Goal: Obtain resource: Obtain resource

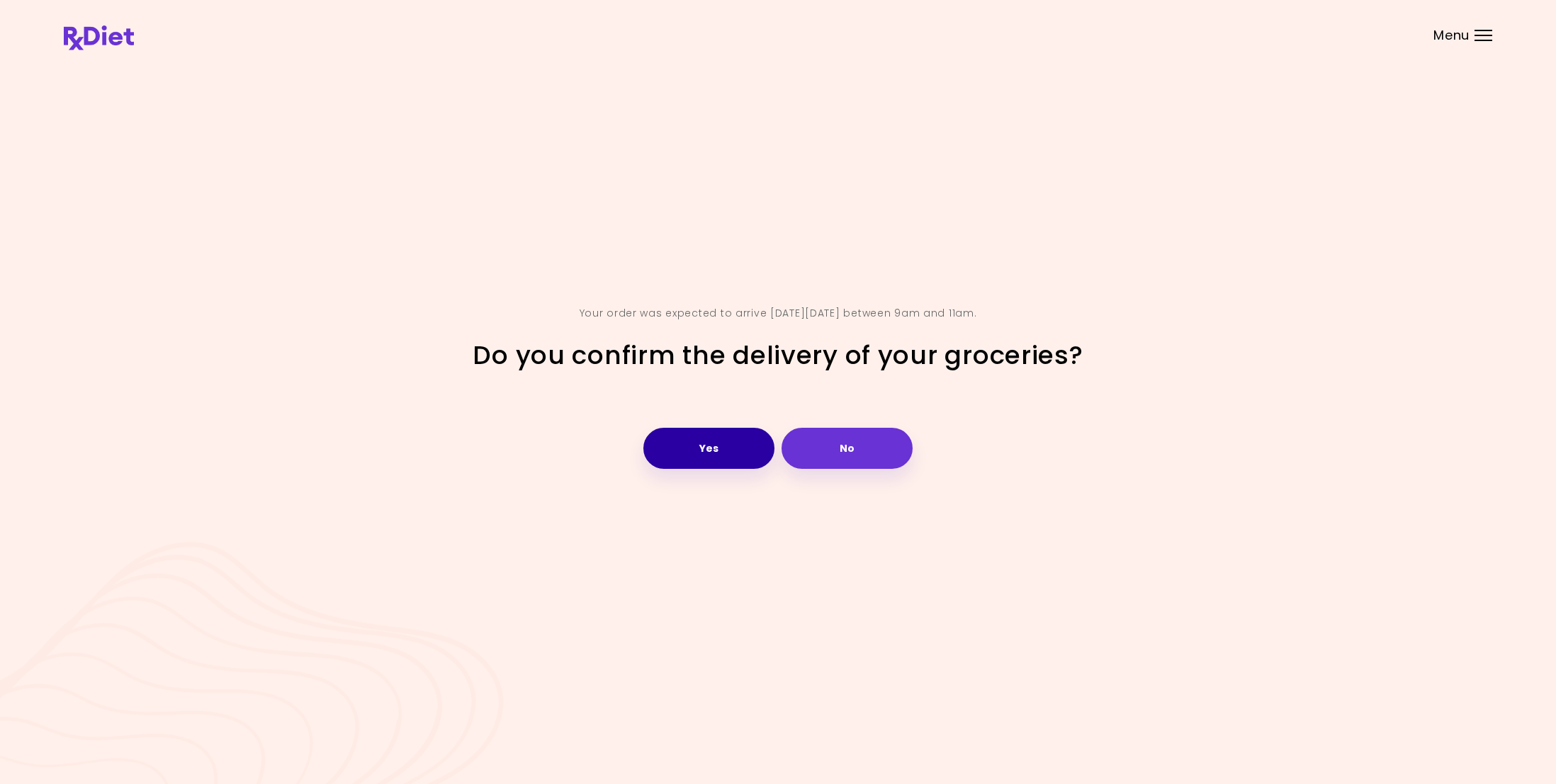
click at [742, 432] on button "Yes" at bounding box center [709, 448] width 131 height 41
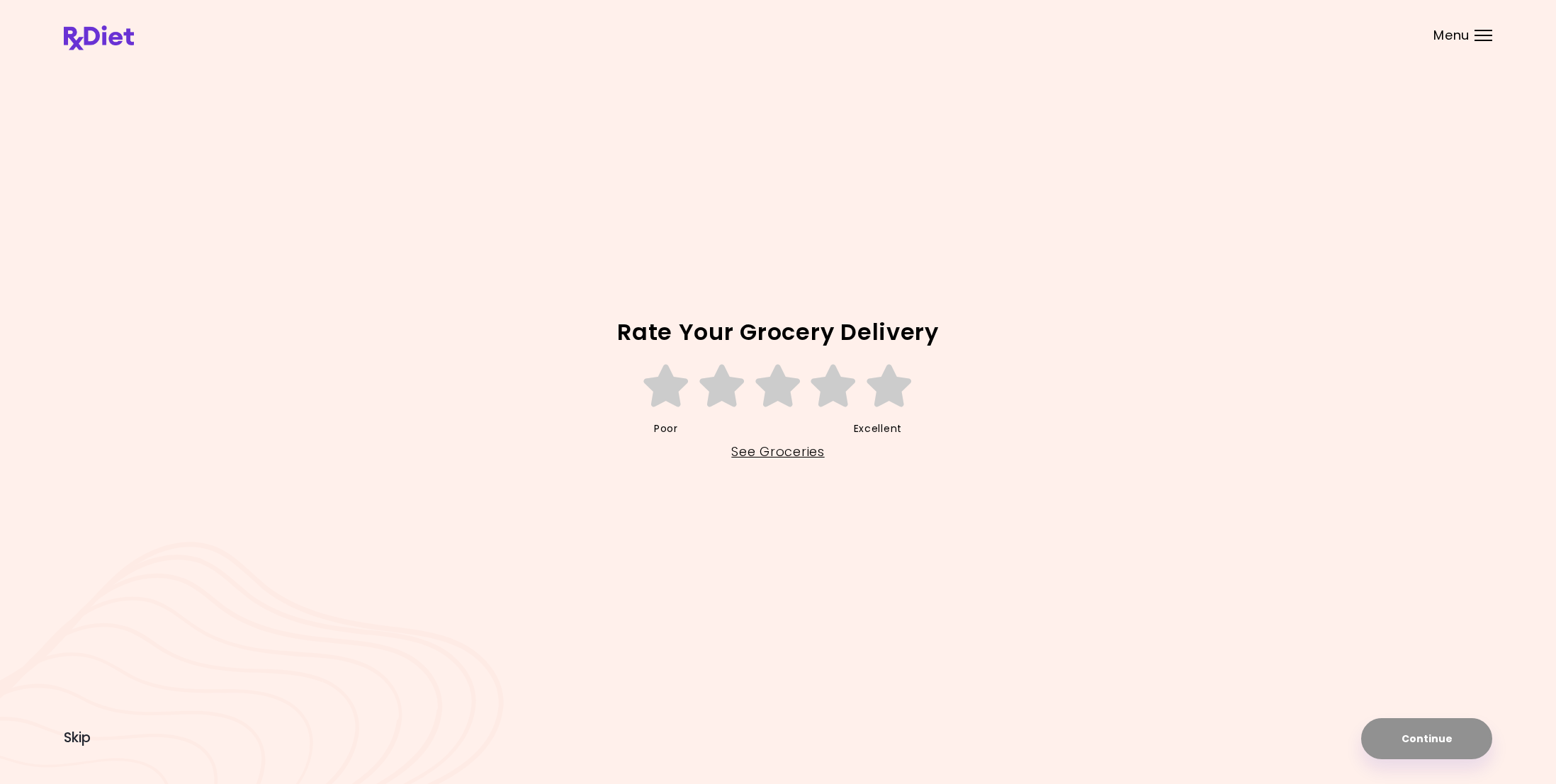
click at [1482, 32] on div "Menu" at bounding box center [1483, 36] width 17 height 11
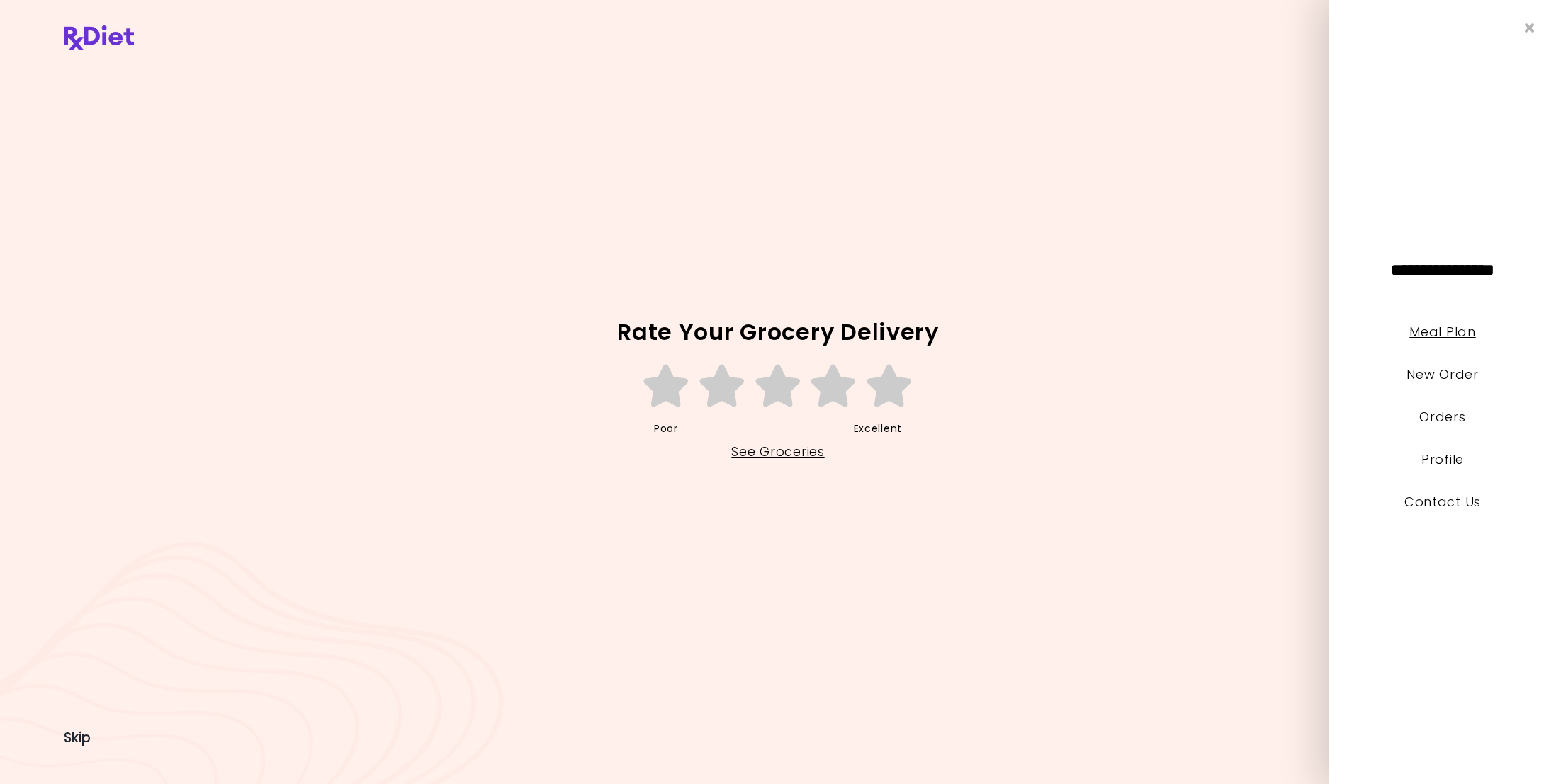
click at [1445, 330] on link "Meal Plan" at bounding box center [1441, 332] width 66 height 17
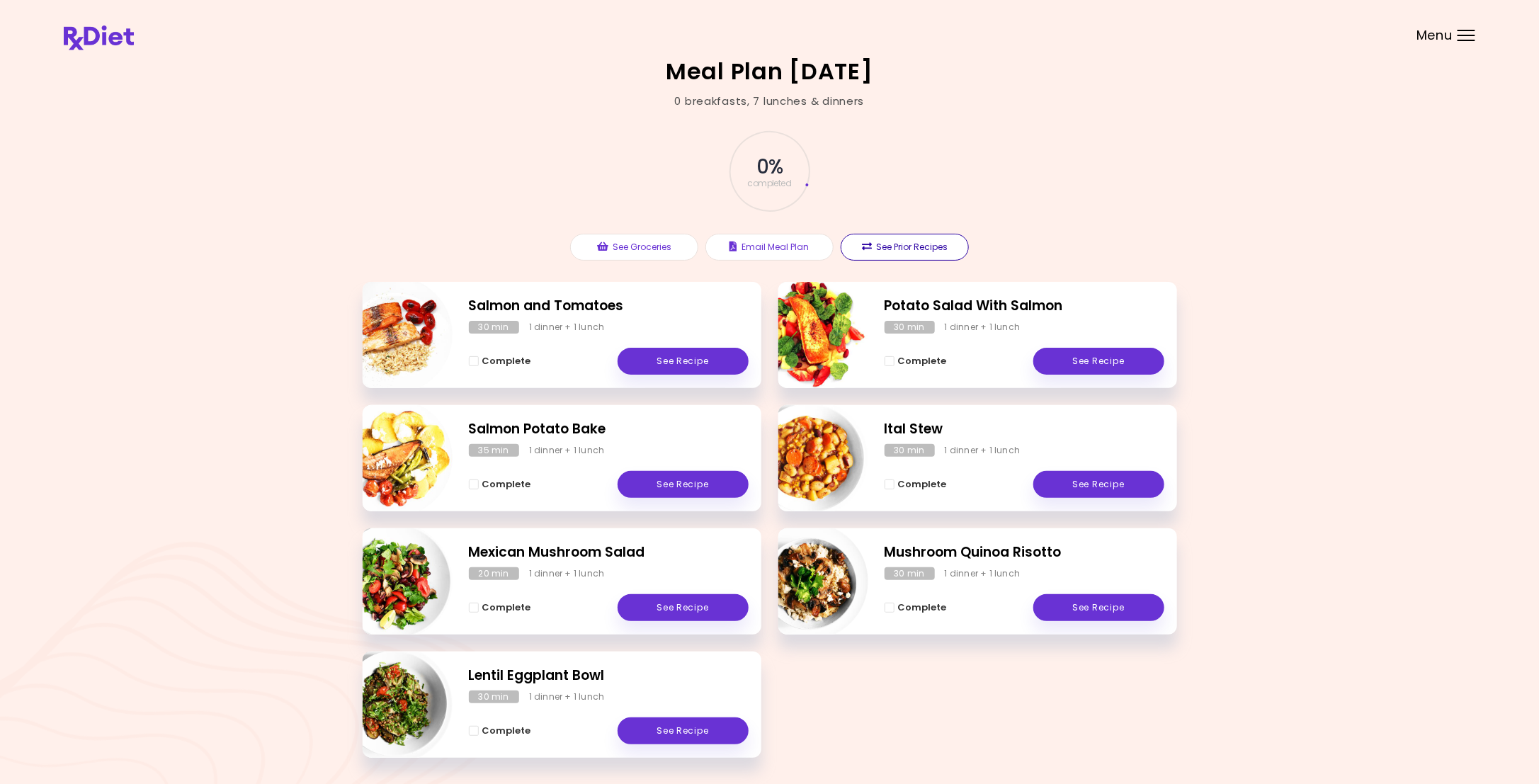
click at [920, 247] on button "See Prior Recipes" at bounding box center [905, 247] width 128 height 27
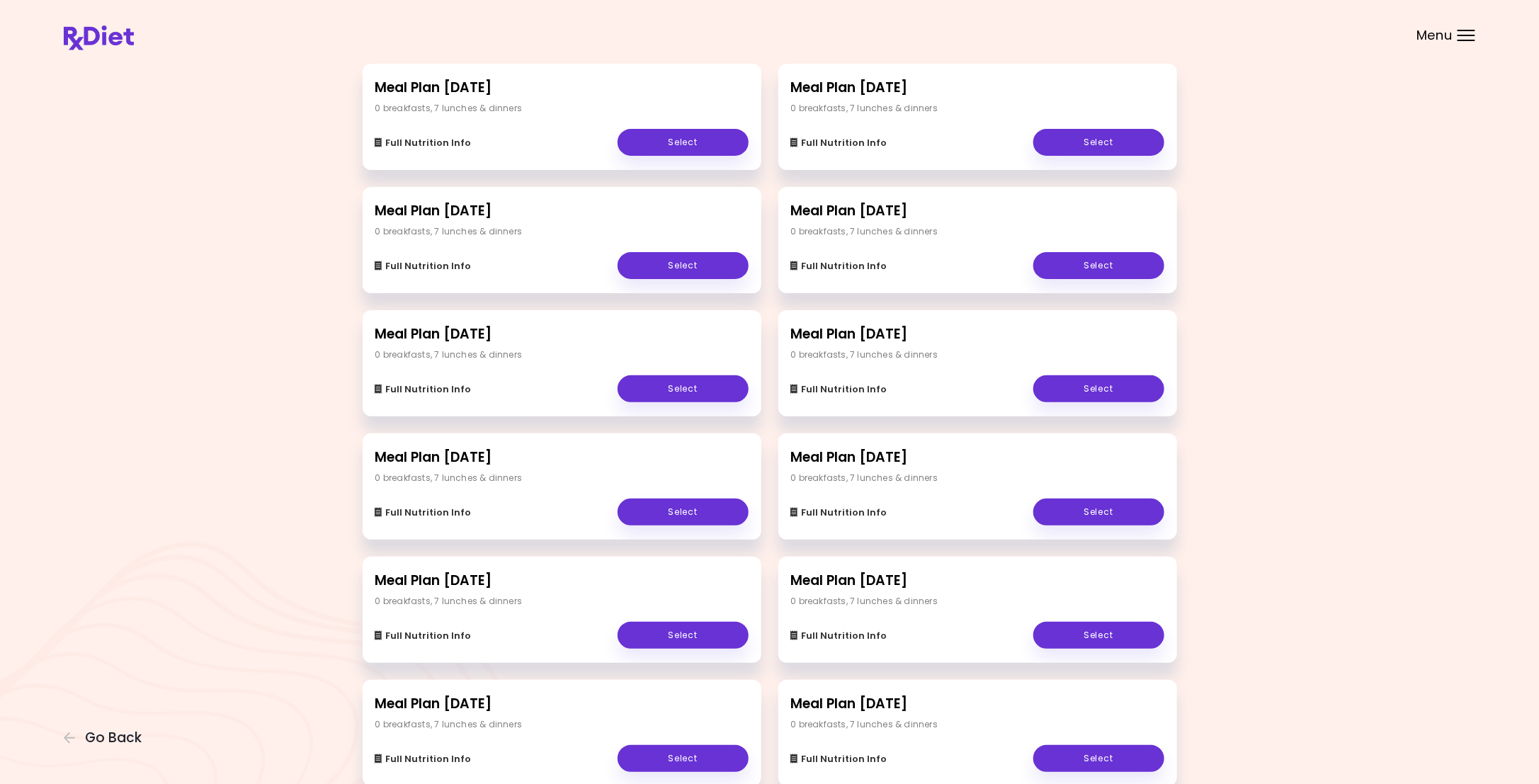
scroll to position [41, 0]
click at [1082, 137] on link "Select" at bounding box center [1099, 141] width 131 height 27
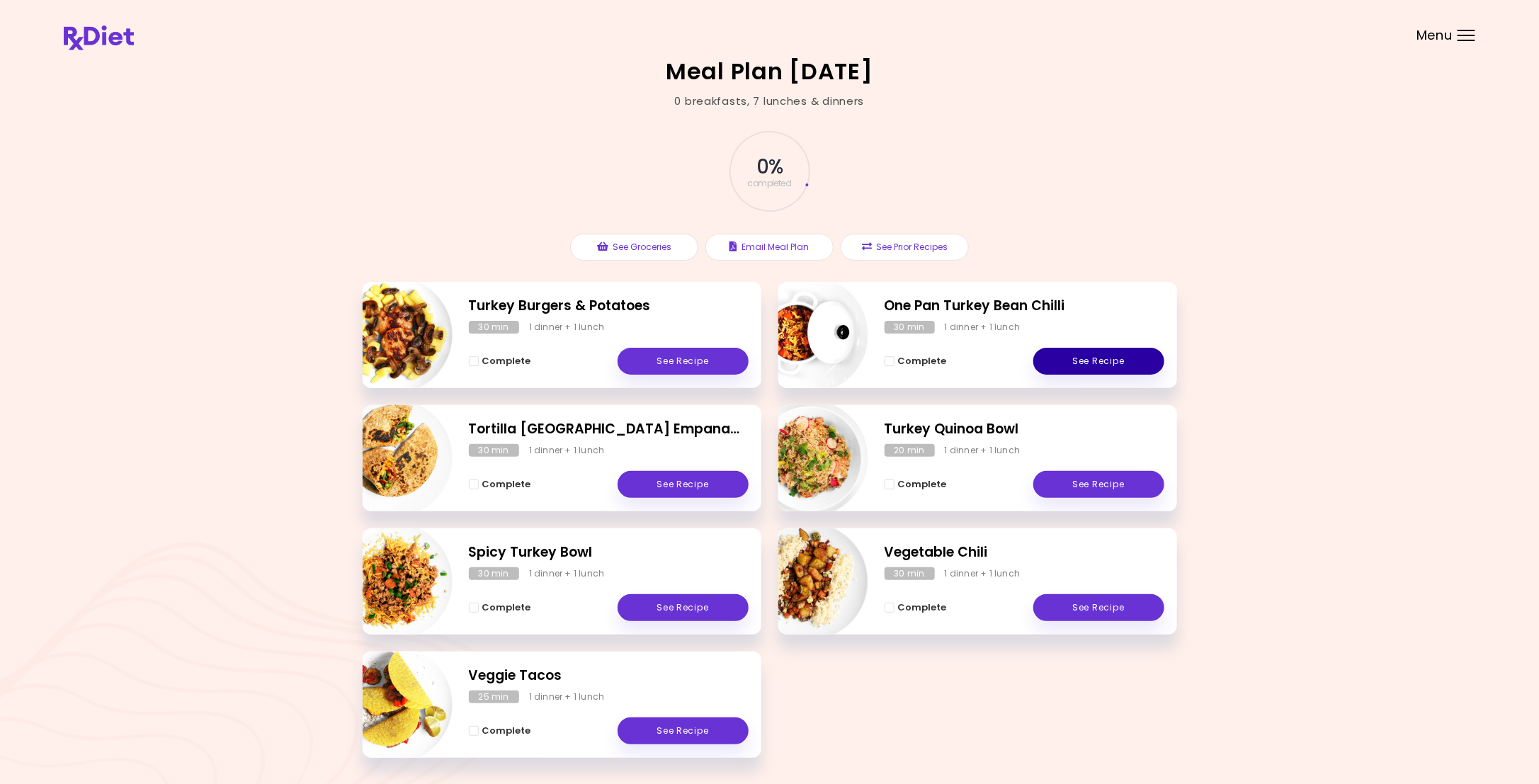
click at [1069, 357] on link "See Recipe" at bounding box center [1099, 361] width 131 height 27
click at [708, 362] on link "See Recipe" at bounding box center [683, 361] width 131 height 27
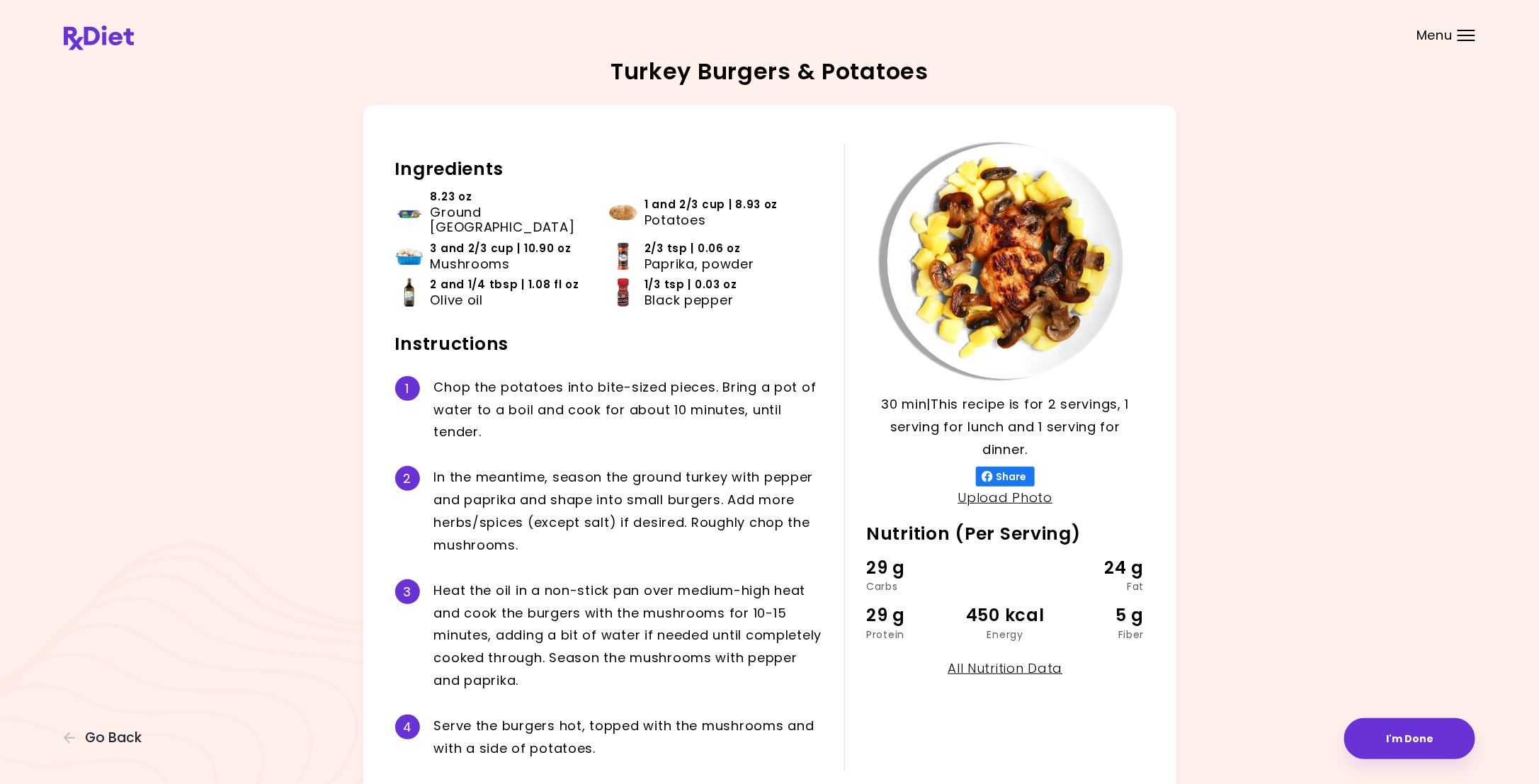
click at [708, 376] on div "C h o p t h e p o t a t o e s i n t o b i t e - s i z e d p i e c e s . B r i n…" at bounding box center [628, 410] width 390 height 68
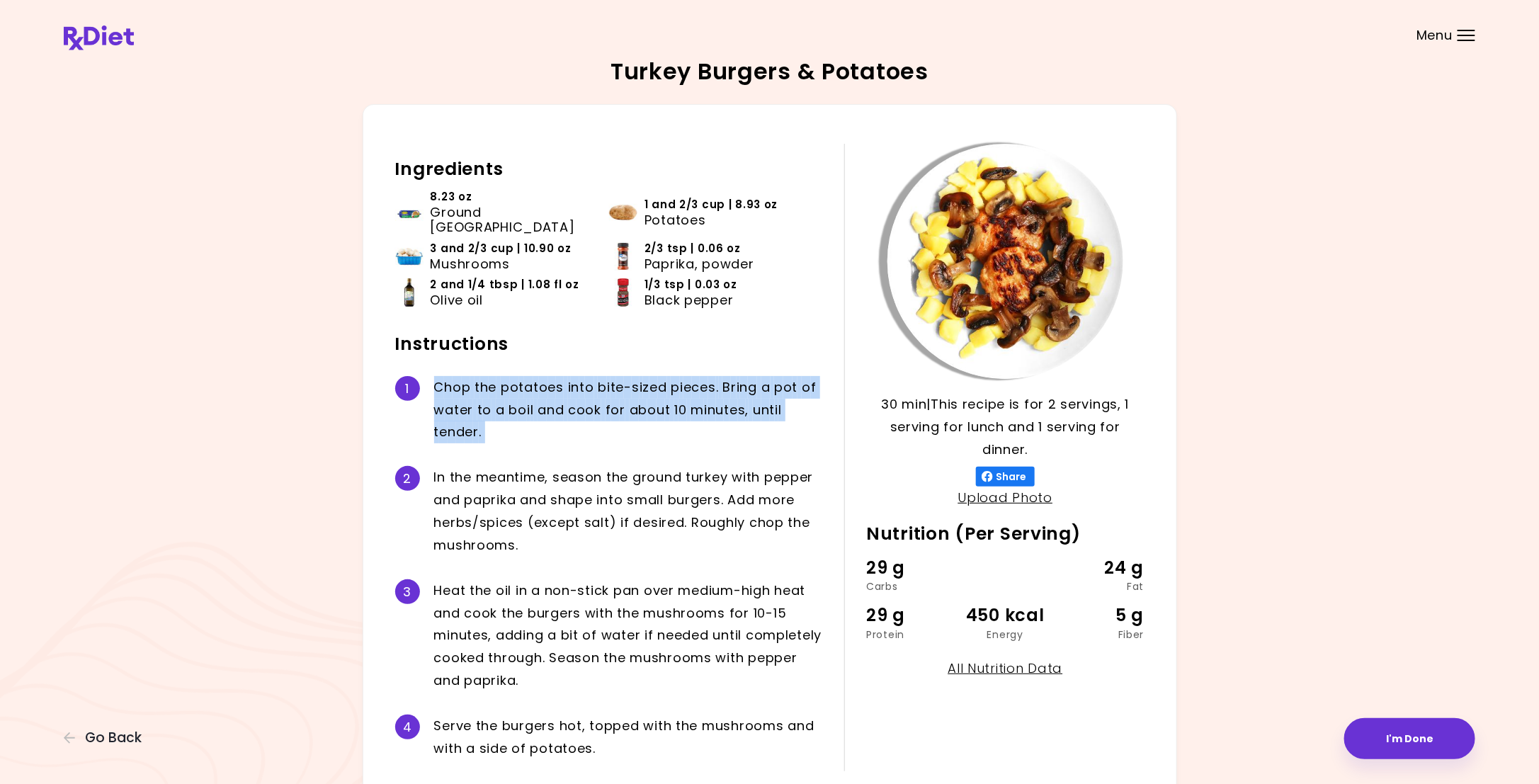
click at [708, 376] on div "C h o p t h e p o t a t o e s i n t o b i t e - s i z e d p i e c e s . B r i n…" at bounding box center [628, 410] width 390 height 68
click at [784, 259] on li "2/3 tsp | 0.06 oz Paprika, powder" at bounding box center [716, 259] width 214 height 36
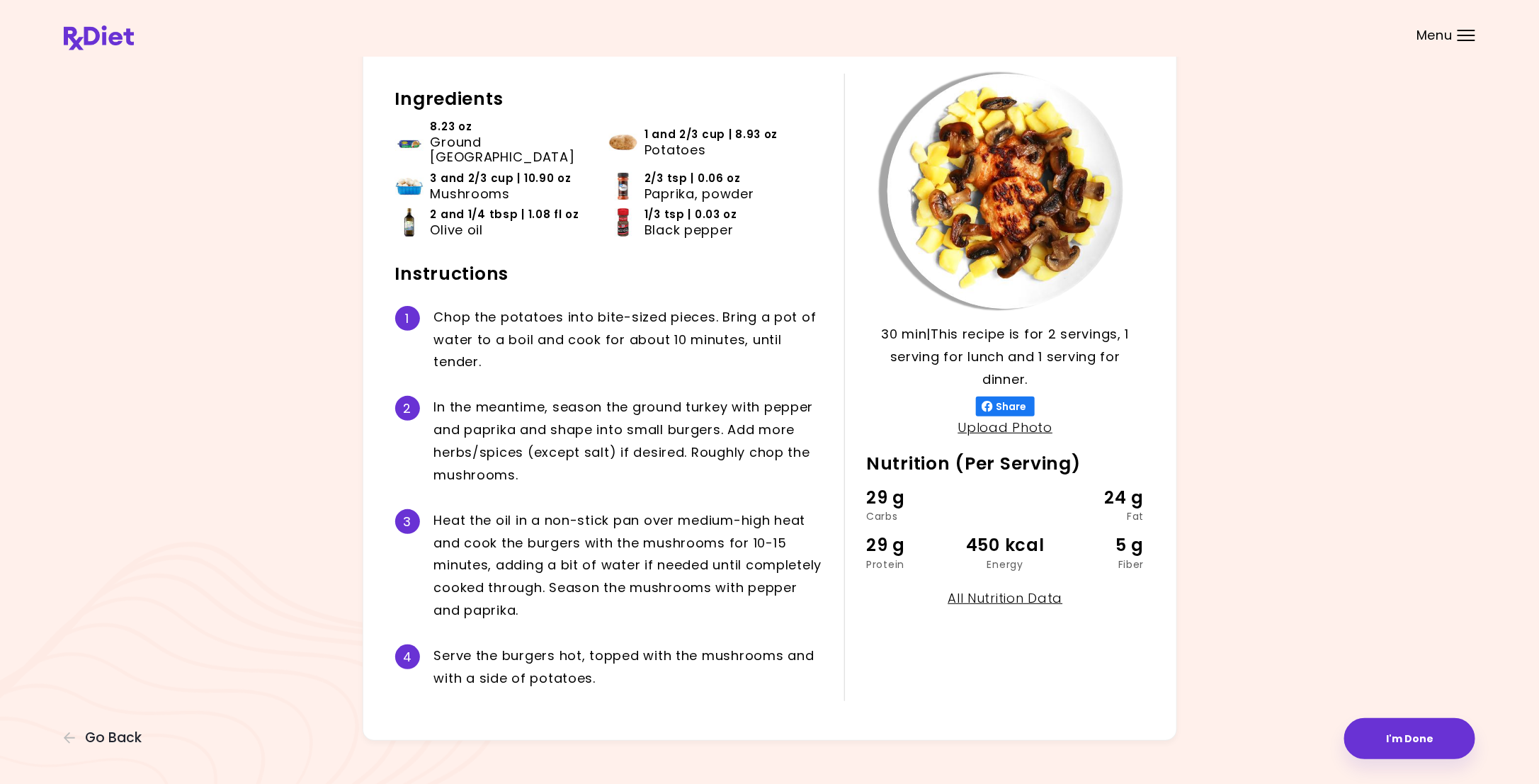
scroll to position [69, 0]
click at [784, 264] on h2 "Instructions" at bounding box center [609, 275] width 428 height 23
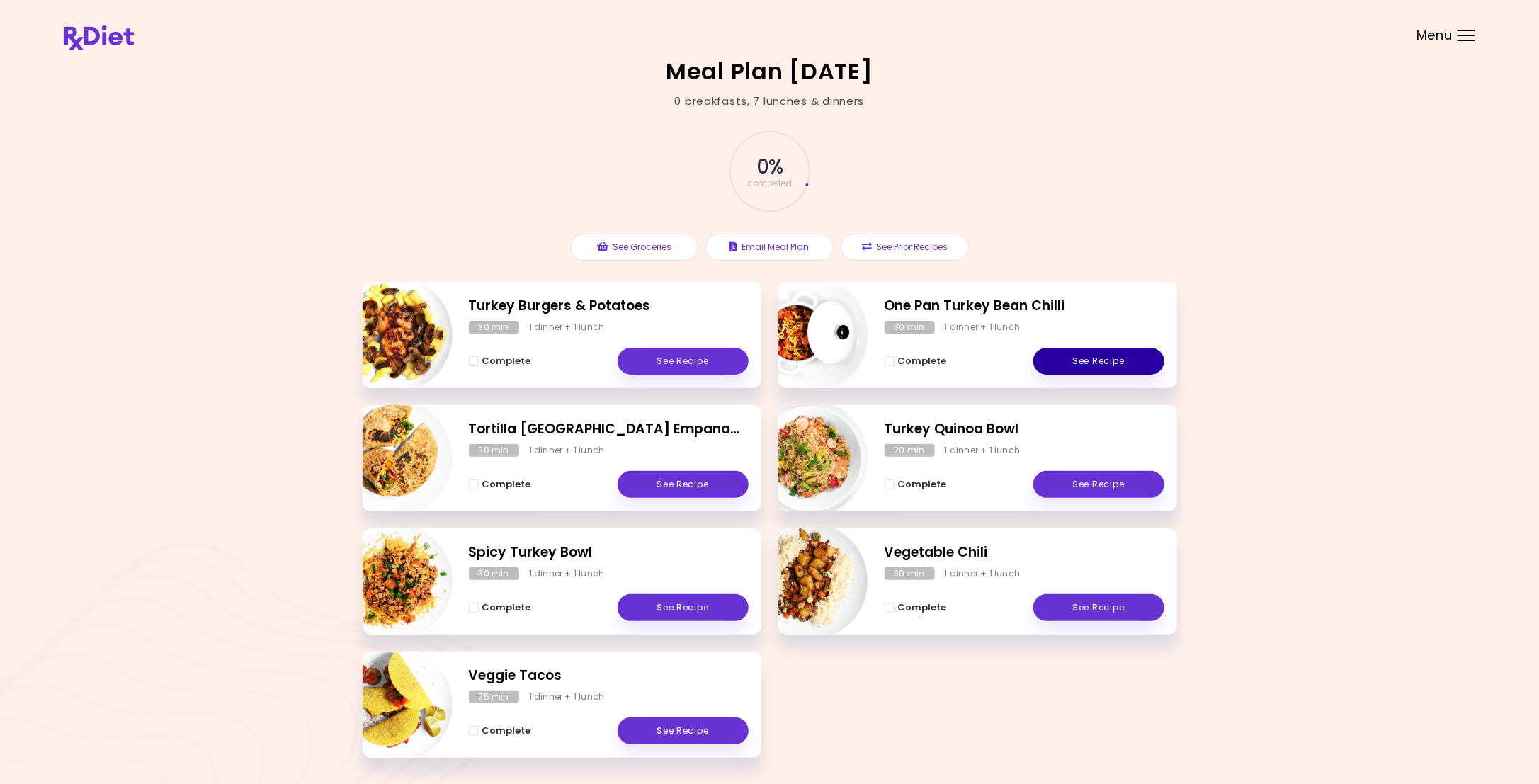
click at [1100, 359] on link "See Recipe" at bounding box center [1099, 361] width 131 height 27
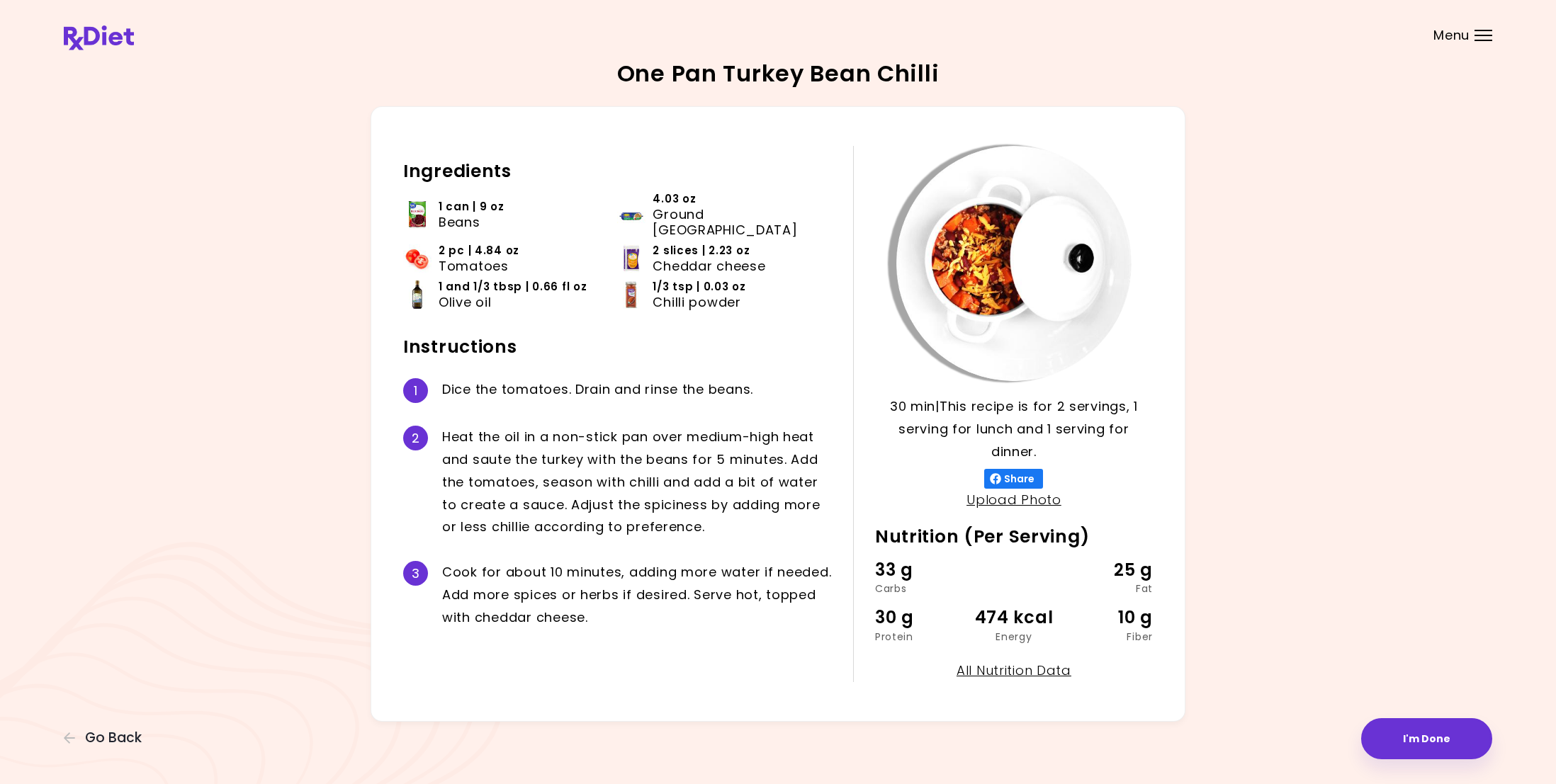
click at [902, 466] on div "30 min 30 min | This recipe is for 2 servings, 1 serving for lunch and 1 servin…" at bounding box center [1003, 414] width 300 height 536
click at [519, 224] on li "1 can | 9 oz Beans" at bounding box center [510, 217] width 214 height 51
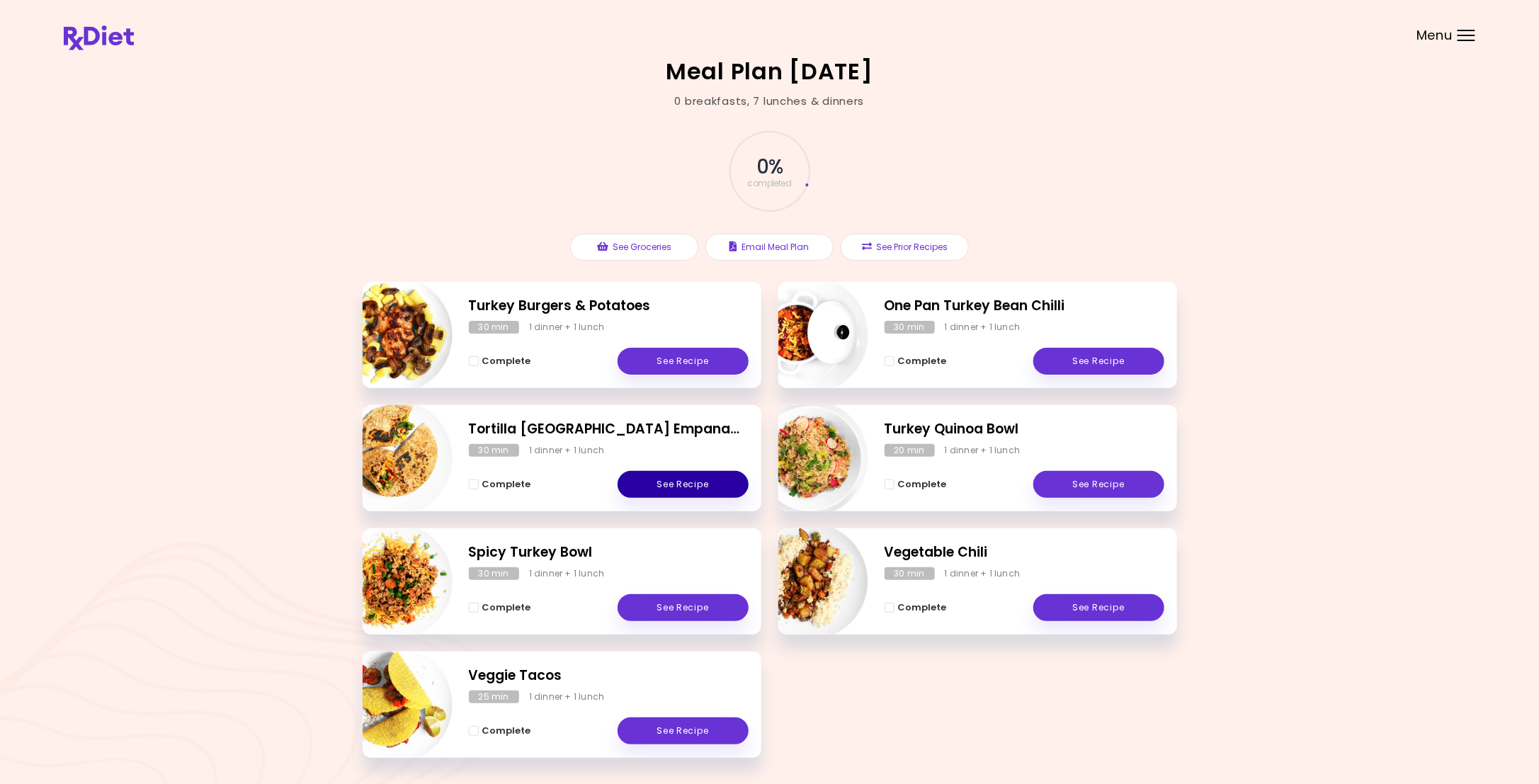
drag, startPoint x: 115, startPoint y: 6, endPoint x: 693, endPoint y: 483, distance: 749.4
click at [693, 483] on link "See Recipe" at bounding box center [683, 484] width 131 height 27
click at [906, 241] on button "See Prior Recipes" at bounding box center [905, 247] width 128 height 27
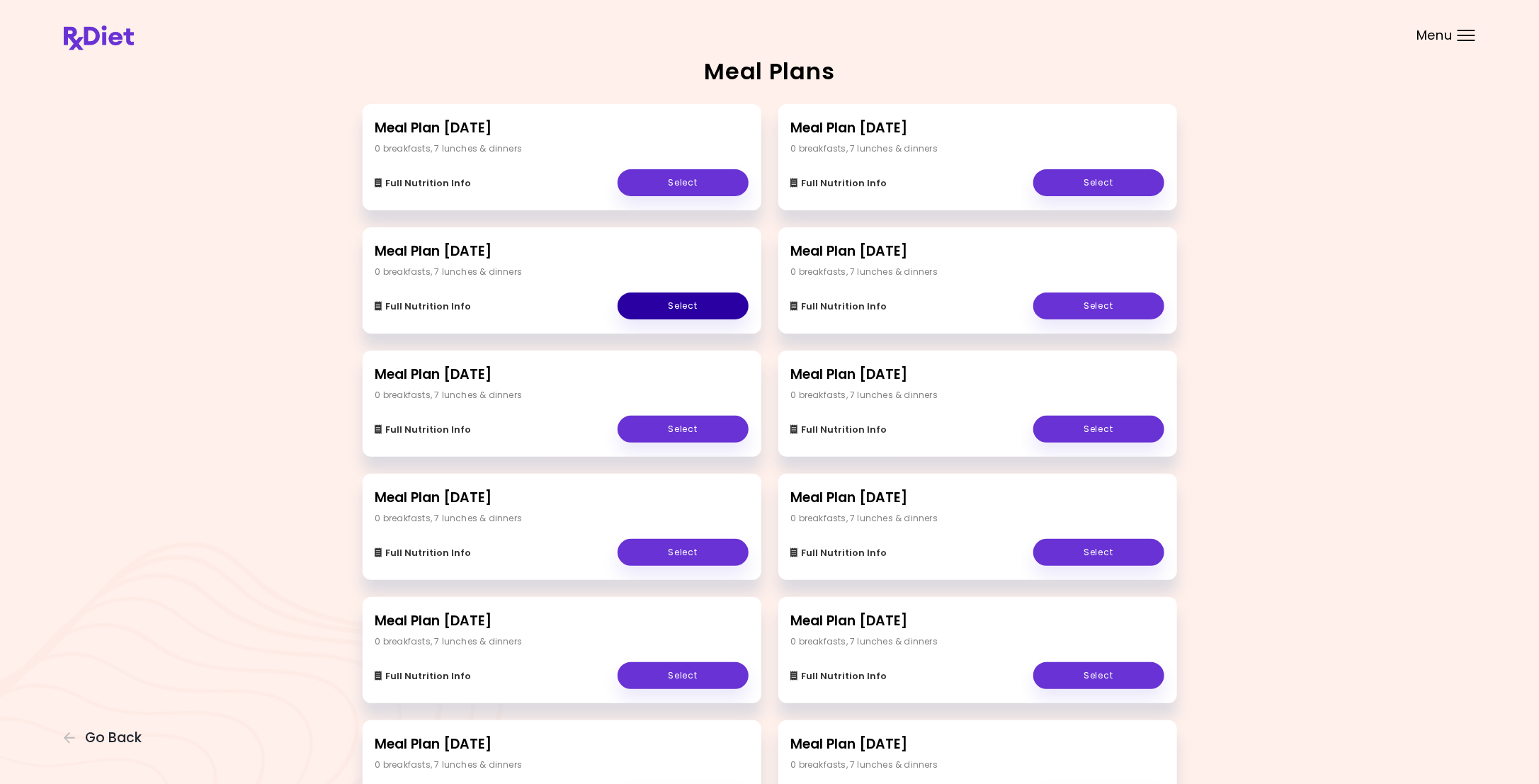
click at [680, 302] on link "Select" at bounding box center [683, 306] width 131 height 27
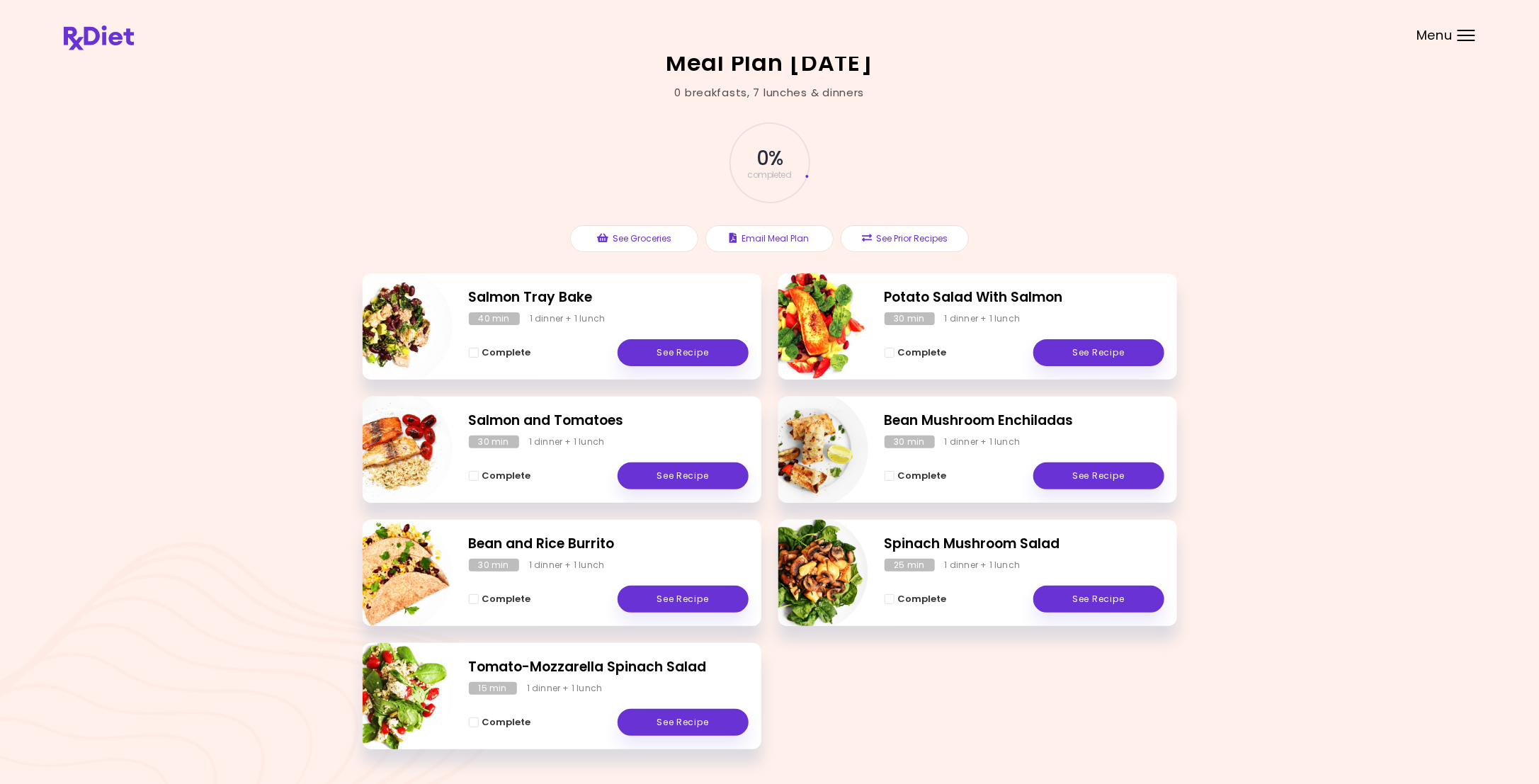
scroll to position [51, 0]
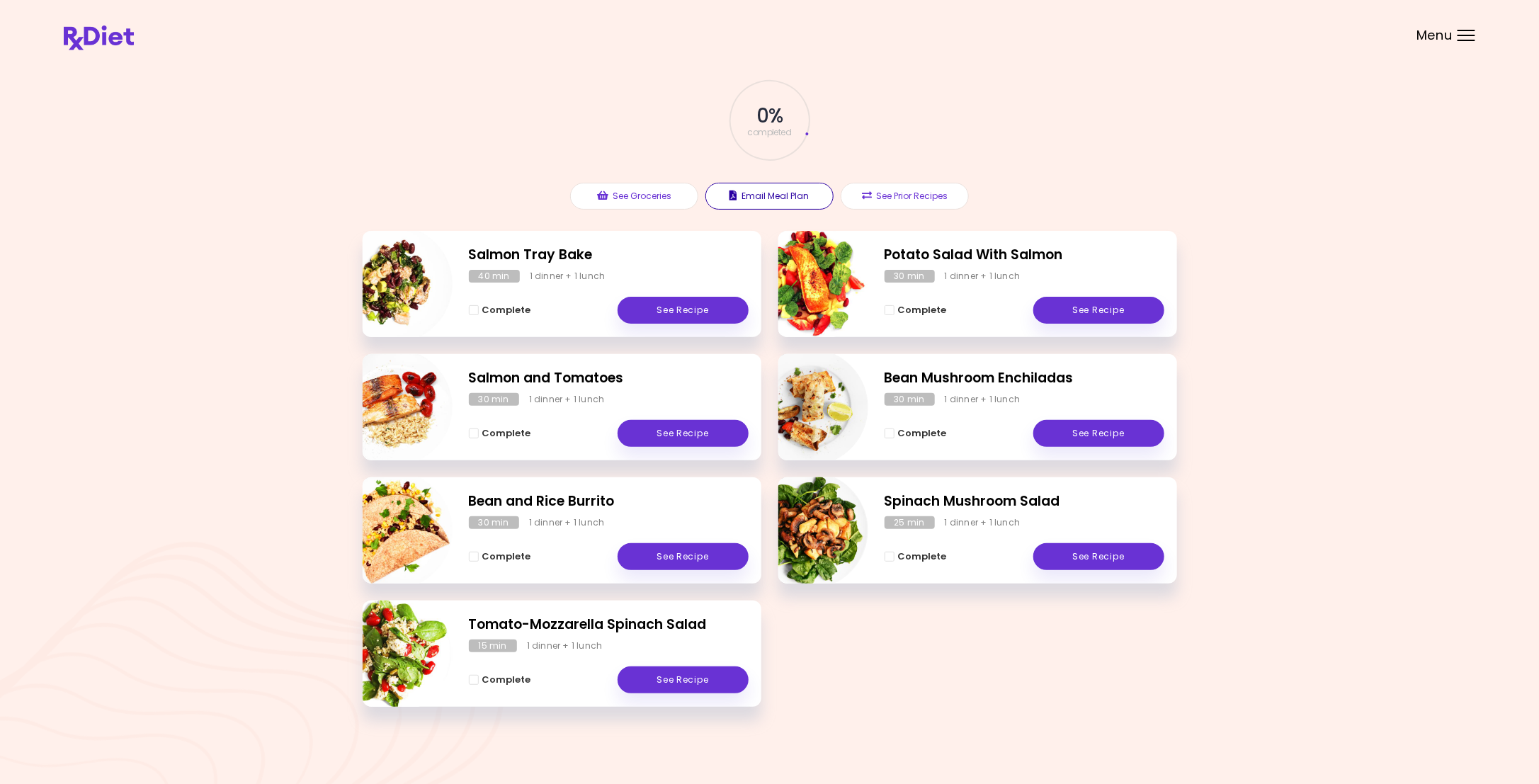
click at [783, 194] on button "Email Meal Plan" at bounding box center [769, 196] width 128 height 27
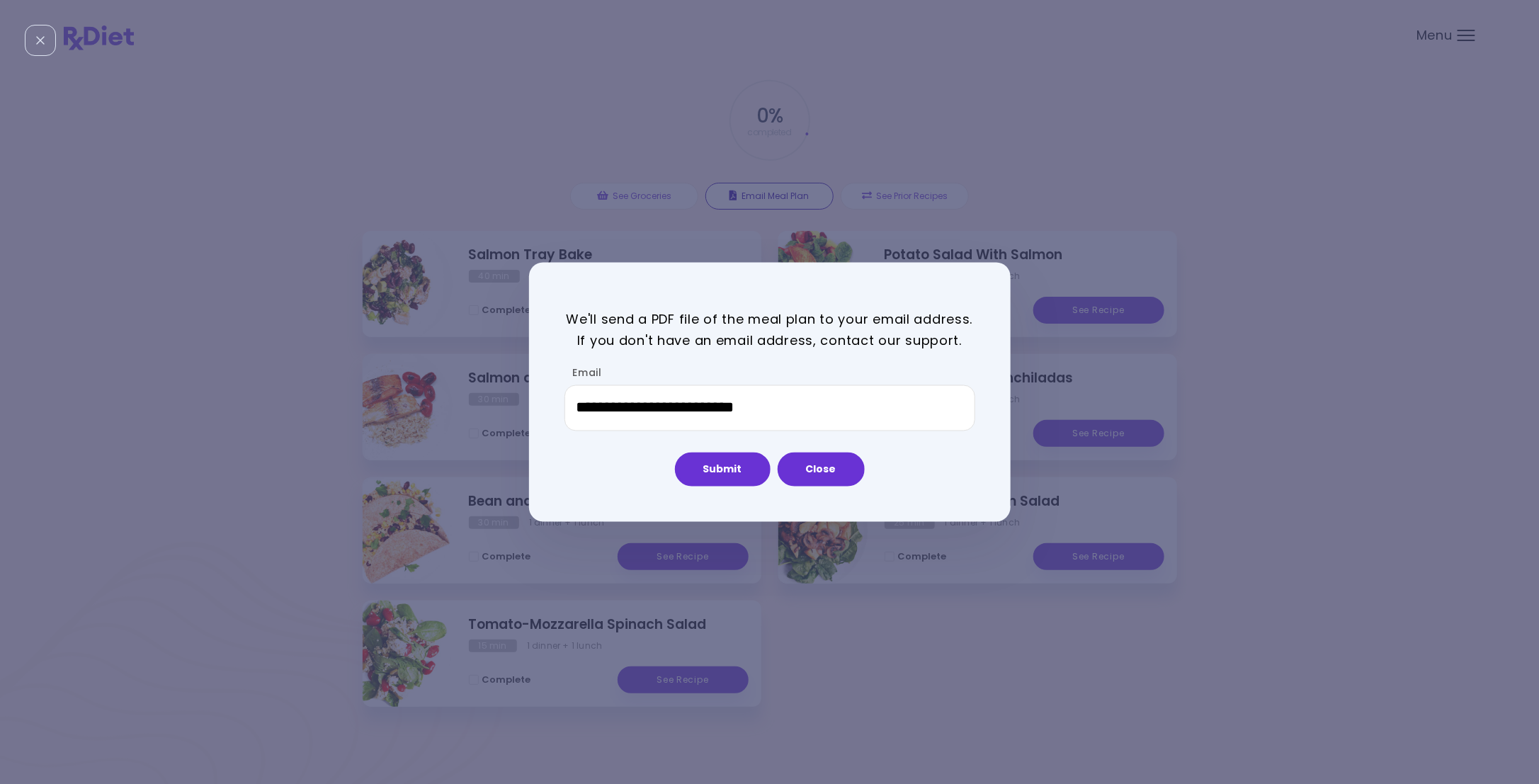
click at [783, 194] on div "**********" at bounding box center [769, 392] width 1539 height 784
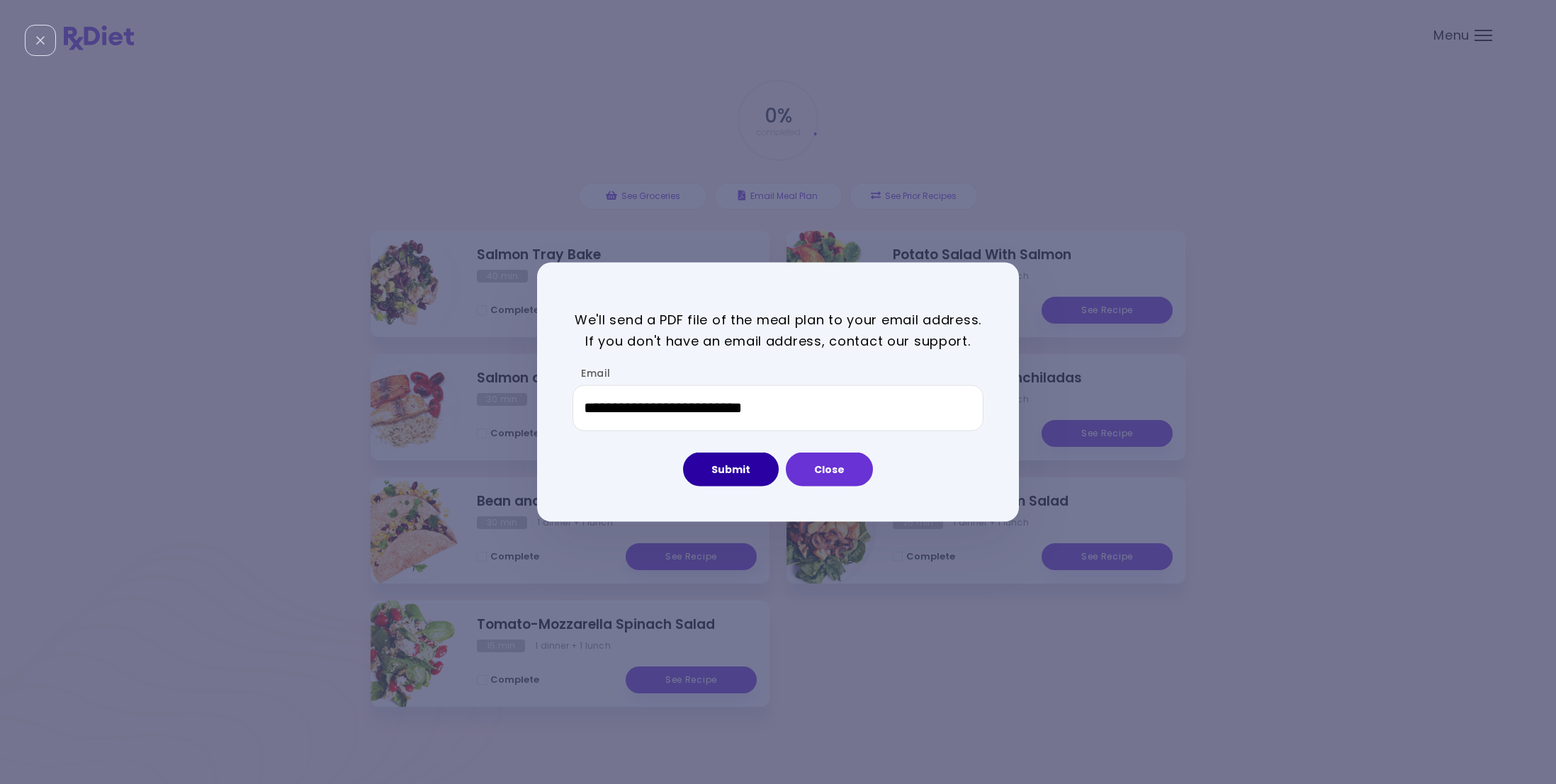
click at [742, 479] on button "Submit" at bounding box center [731, 469] width 96 height 34
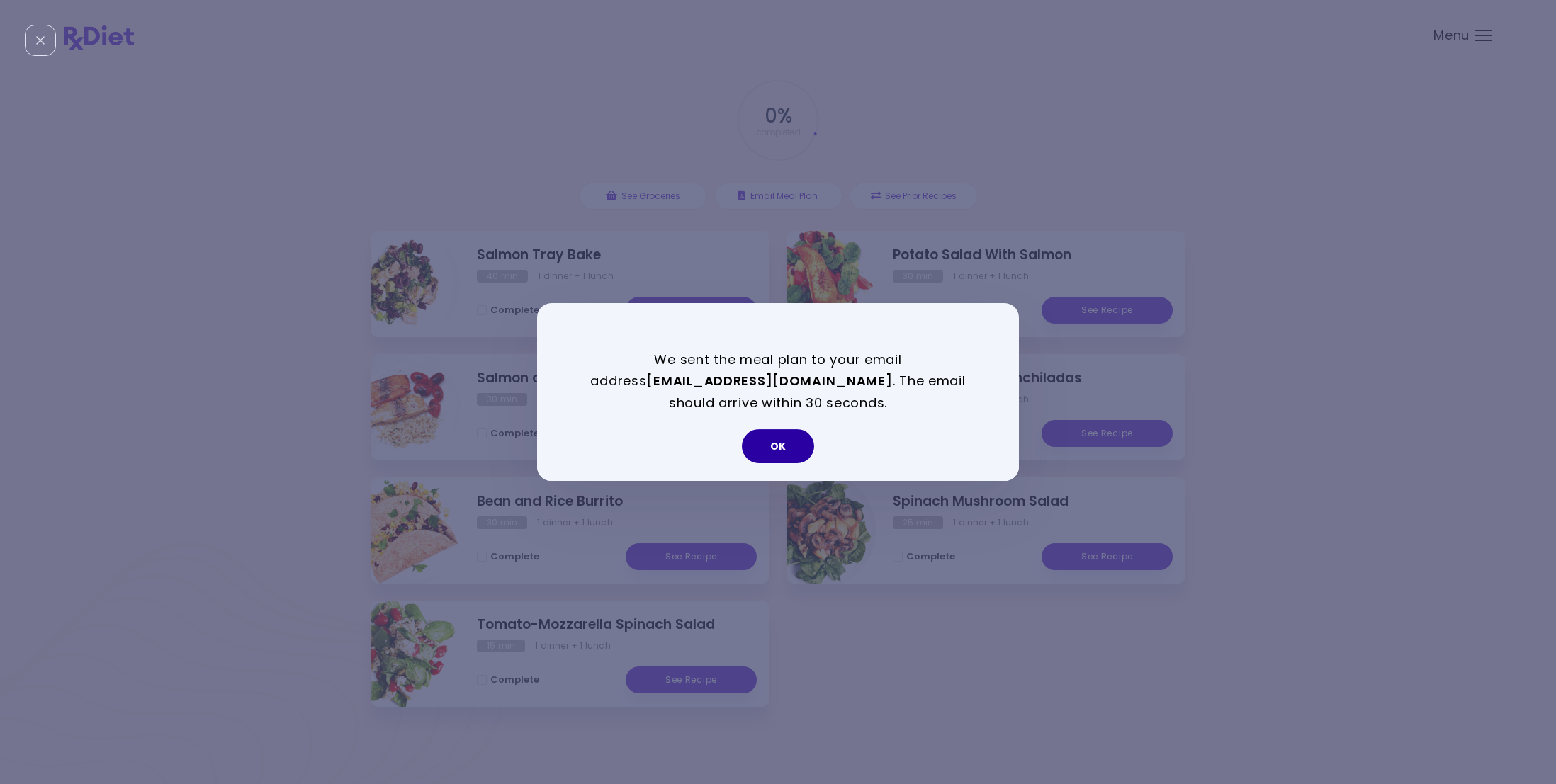
click at [808, 444] on button "OK" at bounding box center [777, 446] width 72 height 34
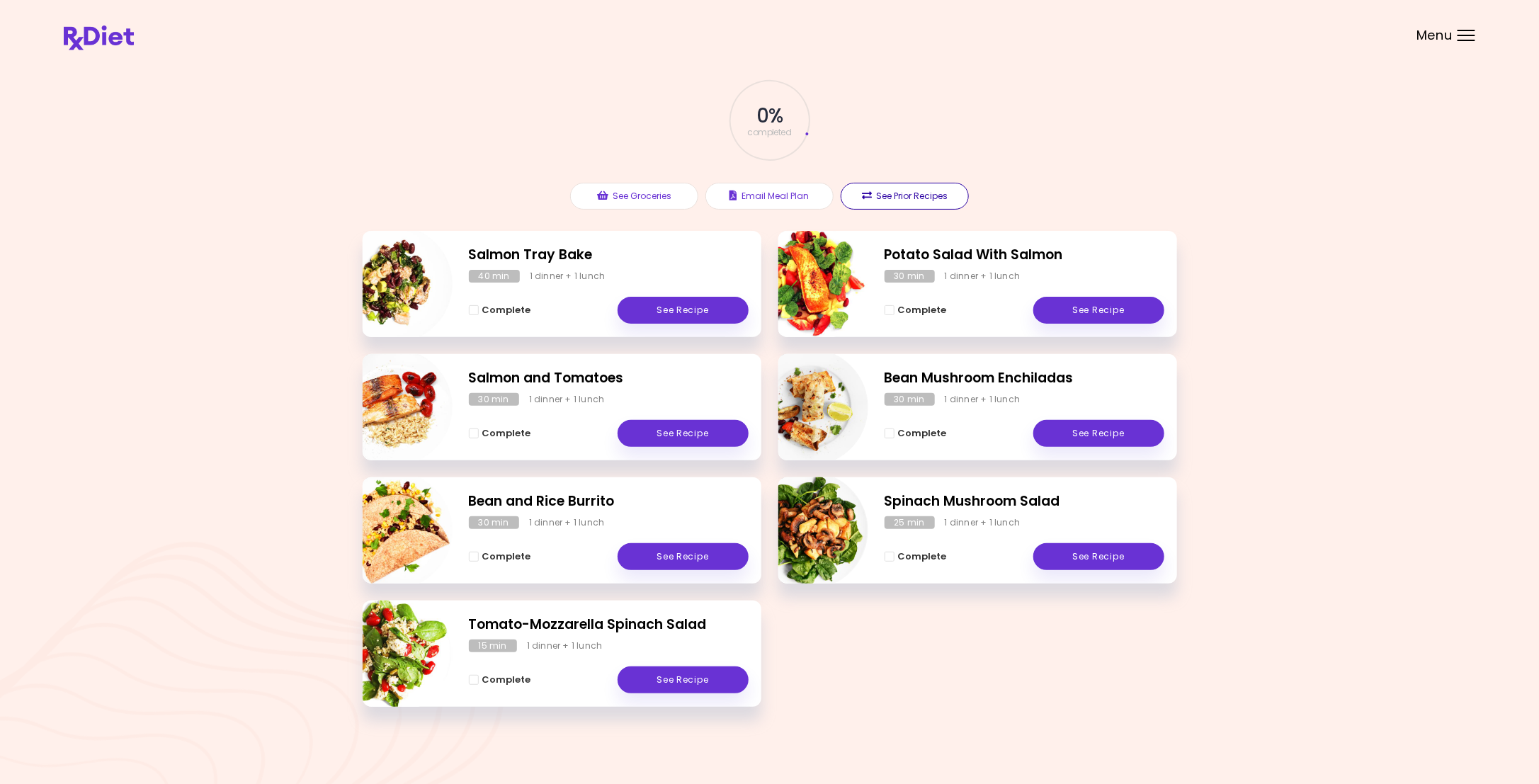
click at [945, 201] on button "See Prior Recipes" at bounding box center [905, 196] width 128 height 27
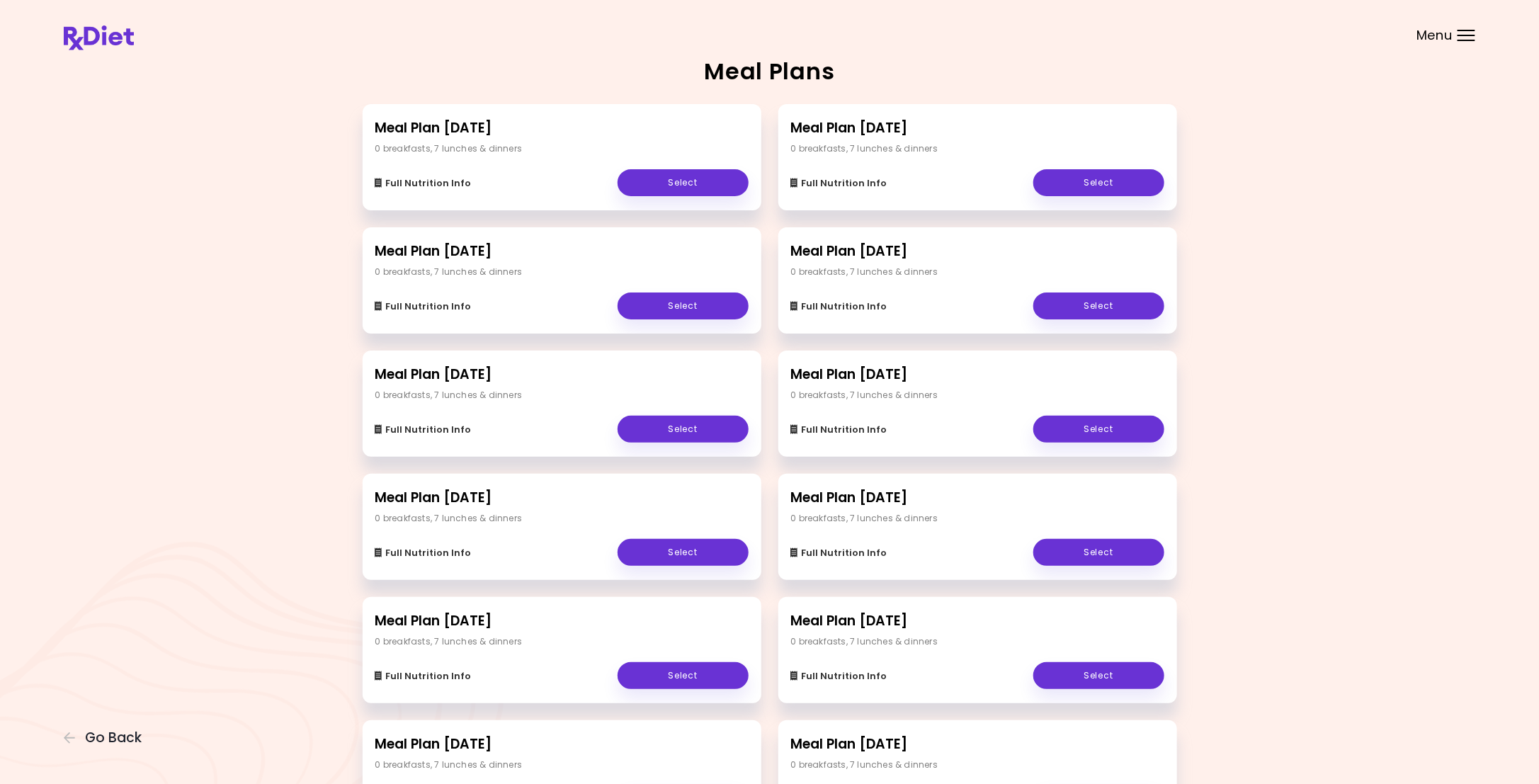
click at [1386, 187] on div "Meal Plans Meal Plan [DATE] 0 breakfasts , 7 lunches & dinners Full Nutrition I…" at bounding box center [769, 636] width 1539 height 1273
click at [697, 428] on link "Select" at bounding box center [683, 429] width 131 height 27
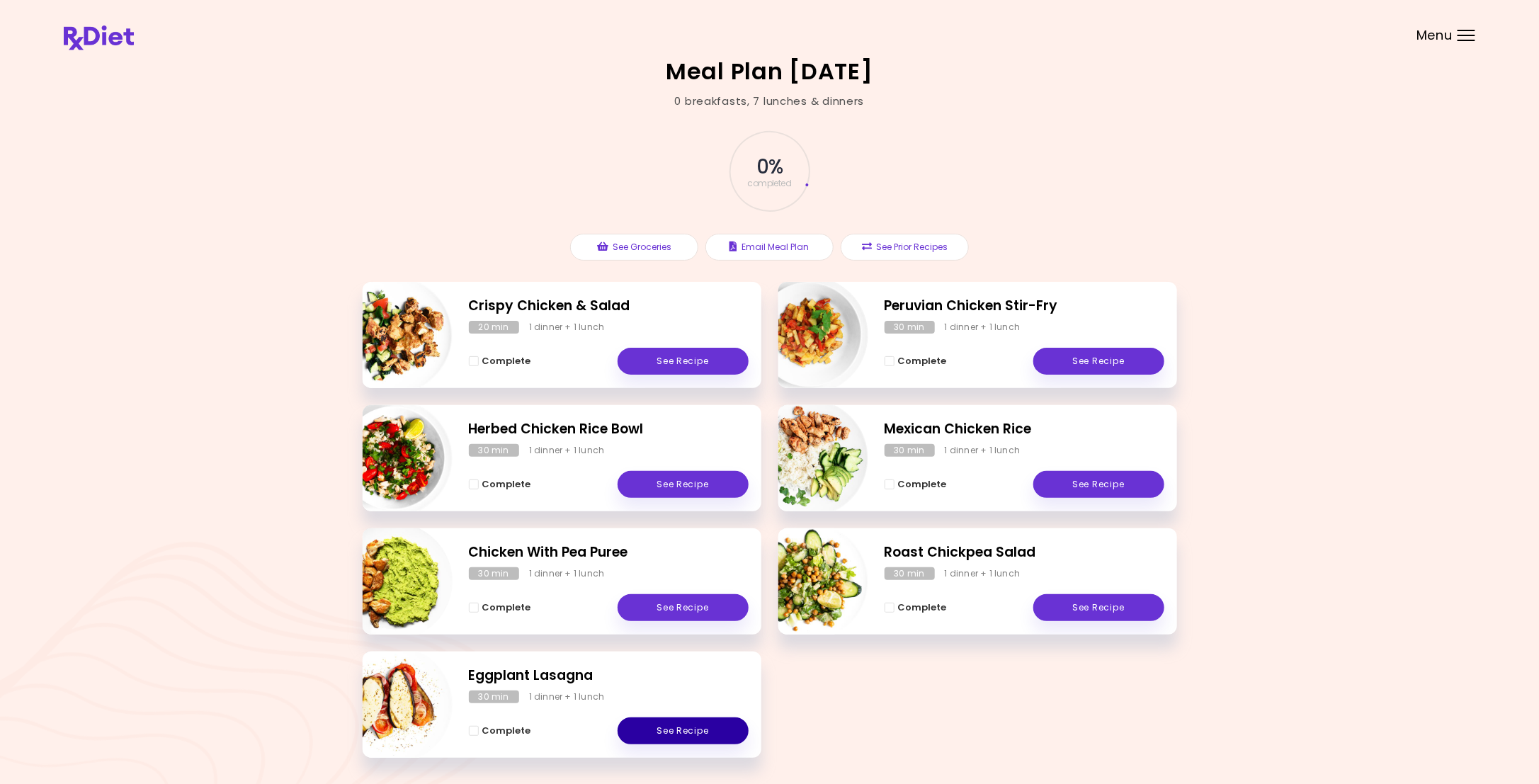
click at [707, 729] on link "See Recipe" at bounding box center [683, 731] width 131 height 27
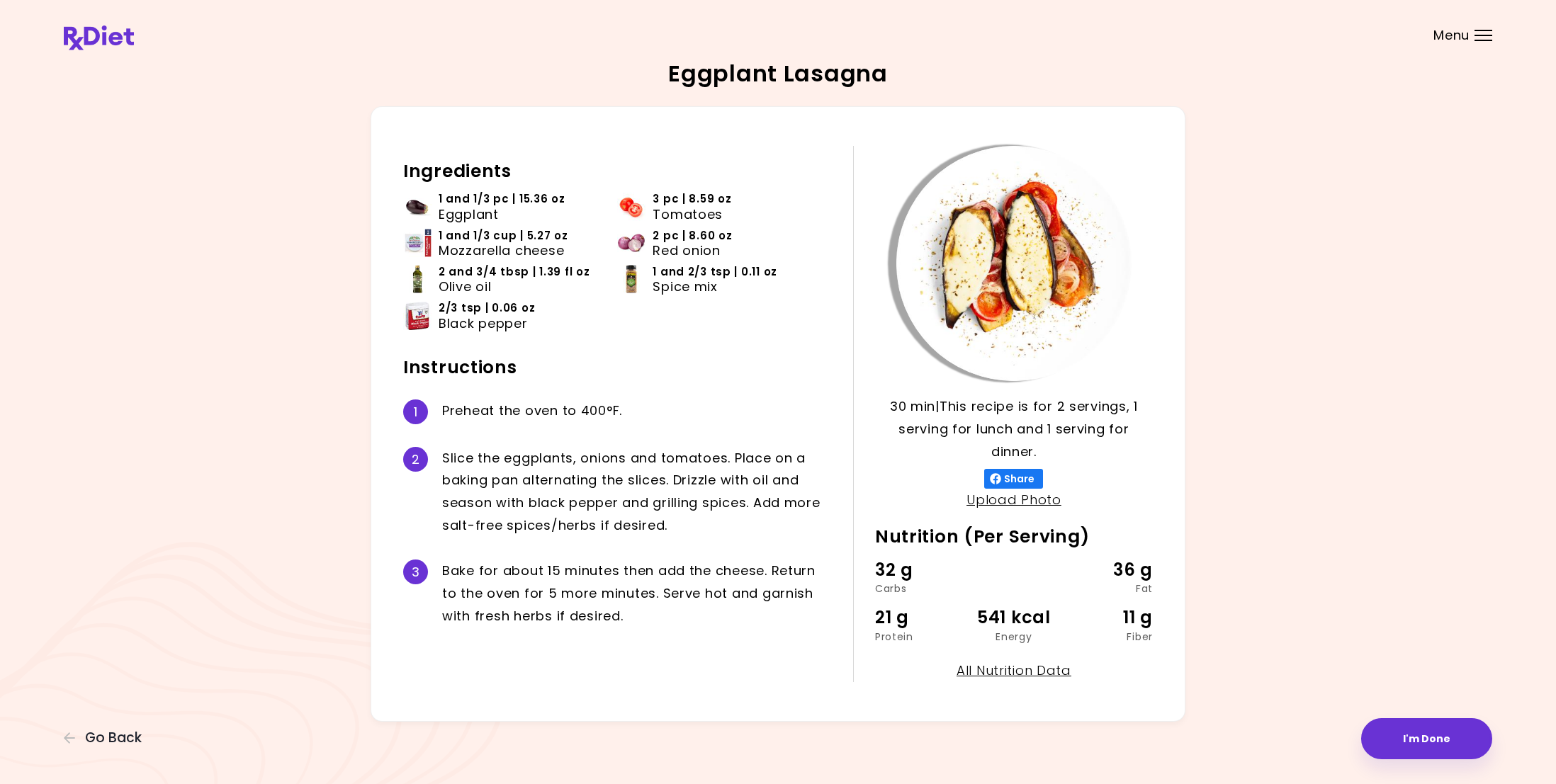
click at [457, 627] on div "B a k e f o r a b o u t 1 5 m i n u t e s t h e n a d d t h e c h e e s e . R e…" at bounding box center [636, 594] width 390 height 68
drag, startPoint x: 457, startPoint y: 627, endPoint x: 440, endPoint y: 631, distance: 17.5
click at [451, 638] on div "3 B a k e f o r a b o u t 1 5 m i n u t e s t h e n a d d t h e c h e e s e . R…" at bounding box center [617, 593] width 429 height 91
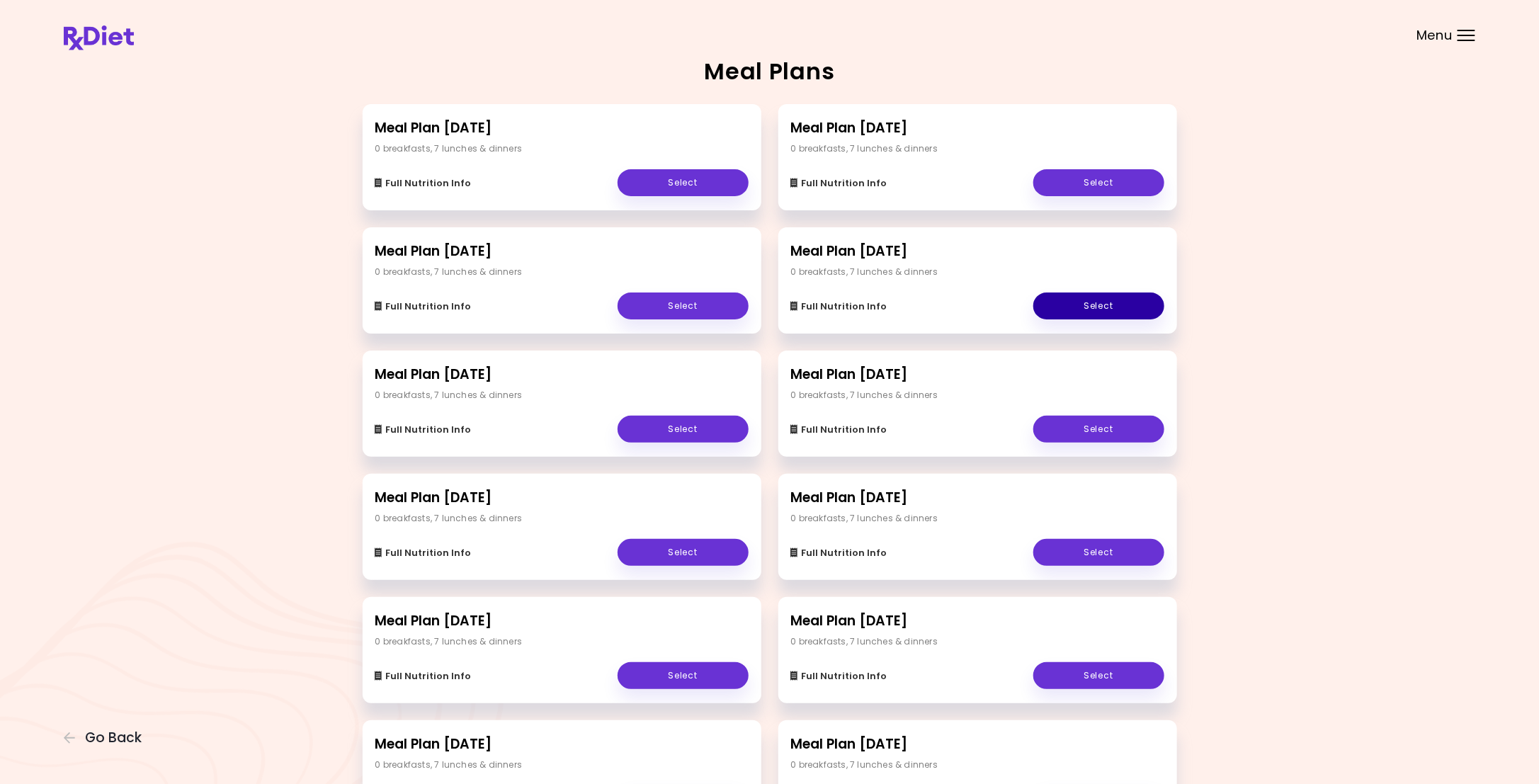
click at [1094, 310] on link "Select" at bounding box center [1099, 306] width 131 height 27
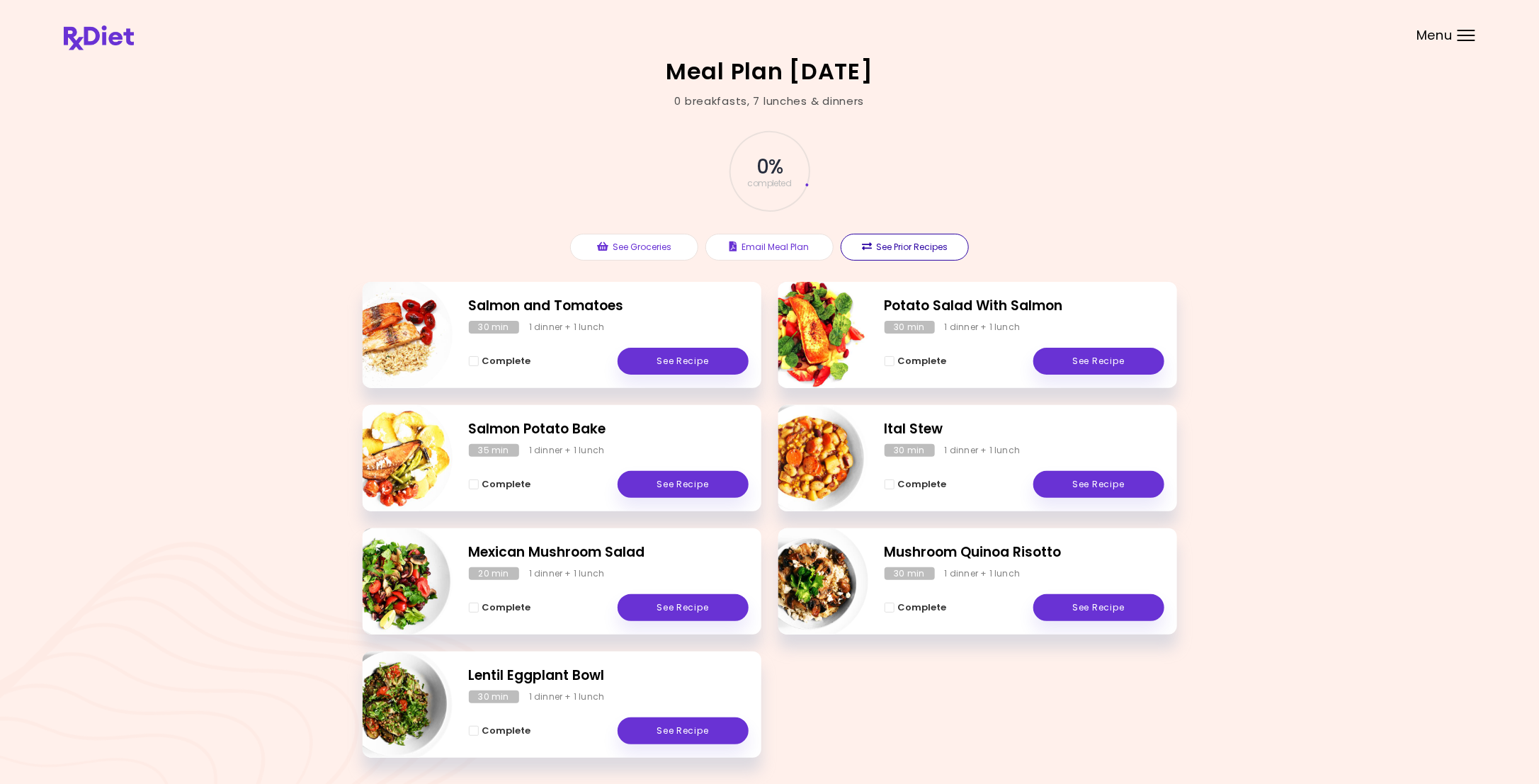
click at [901, 251] on button "See Prior Recipes" at bounding box center [905, 247] width 128 height 27
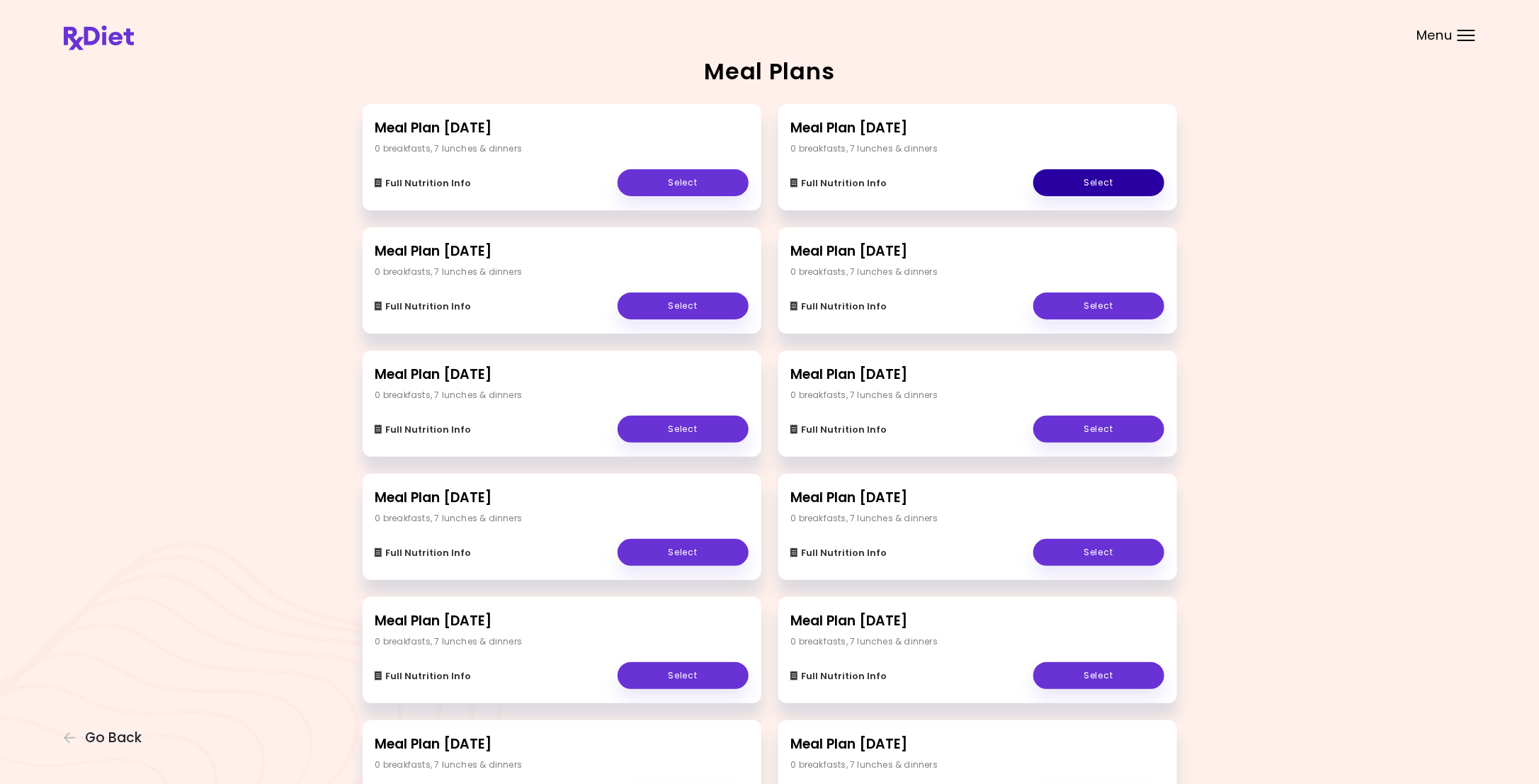
scroll to position [1, 0]
click at [1106, 174] on link "Select" at bounding box center [1099, 182] width 131 height 27
click at [1118, 306] on link "Select" at bounding box center [1099, 306] width 131 height 27
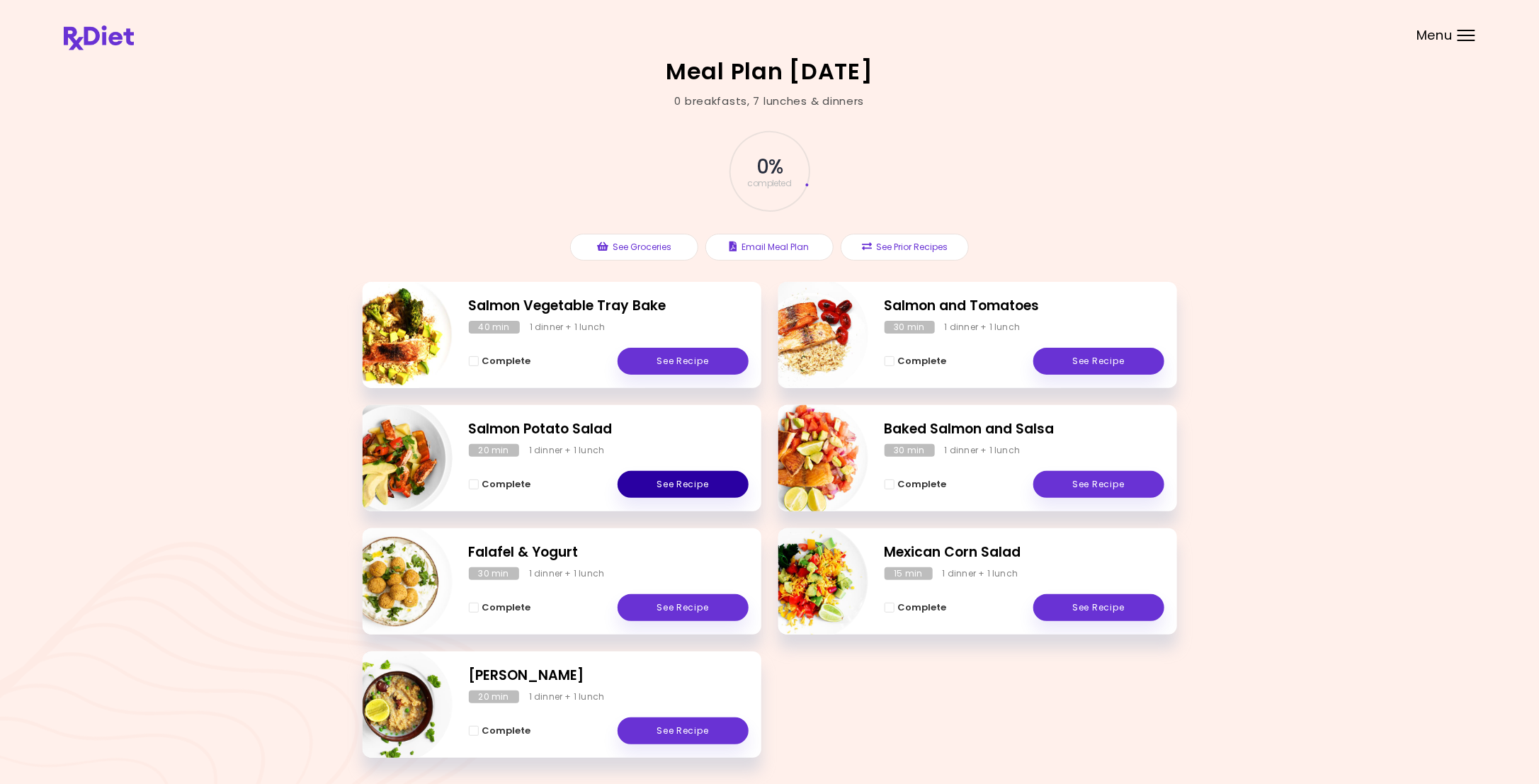
drag, startPoint x: 1118, startPoint y: 306, endPoint x: 664, endPoint y: 485, distance: 488.0
click at [664, 485] on link "See Recipe" at bounding box center [683, 484] width 131 height 27
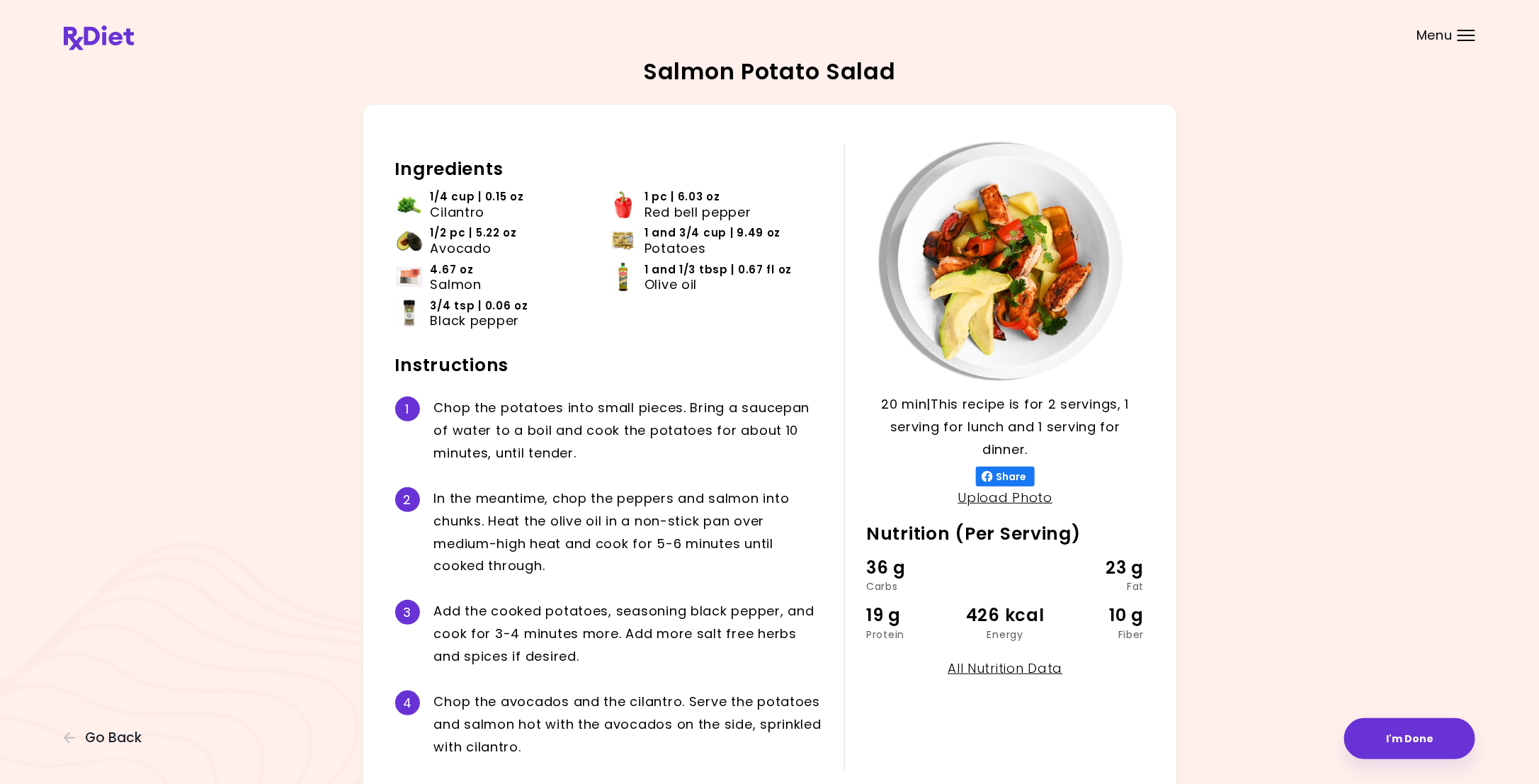
click at [664, 479] on div "2 I n t h e m e a n t i m e , c h o p t h e p e p p e r s a n d s a l m o n i n…" at bounding box center [609, 532] width 428 height 112
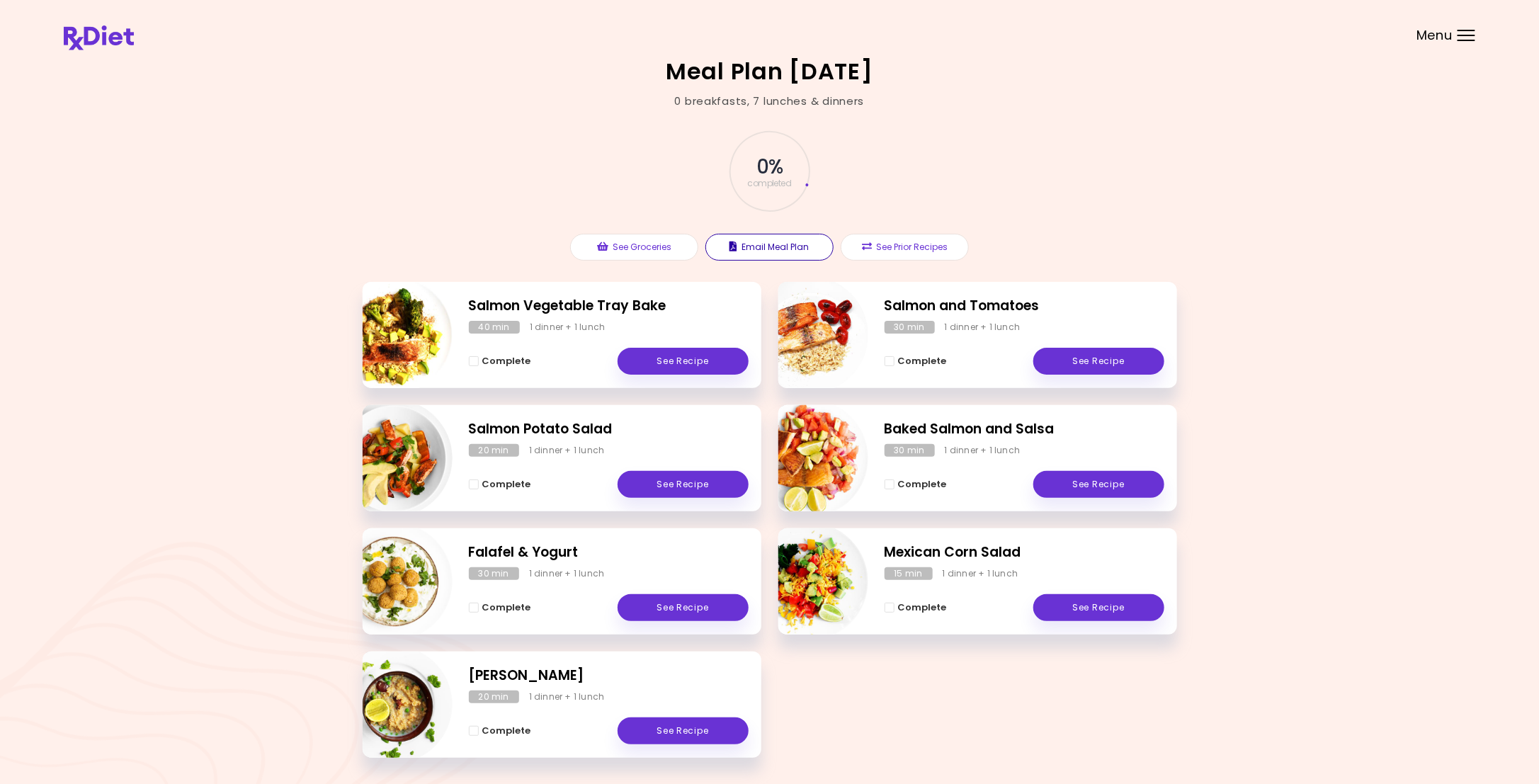
click at [764, 241] on button "Email Meal Plan" at bounding box center [769, 247] width 128 height 27
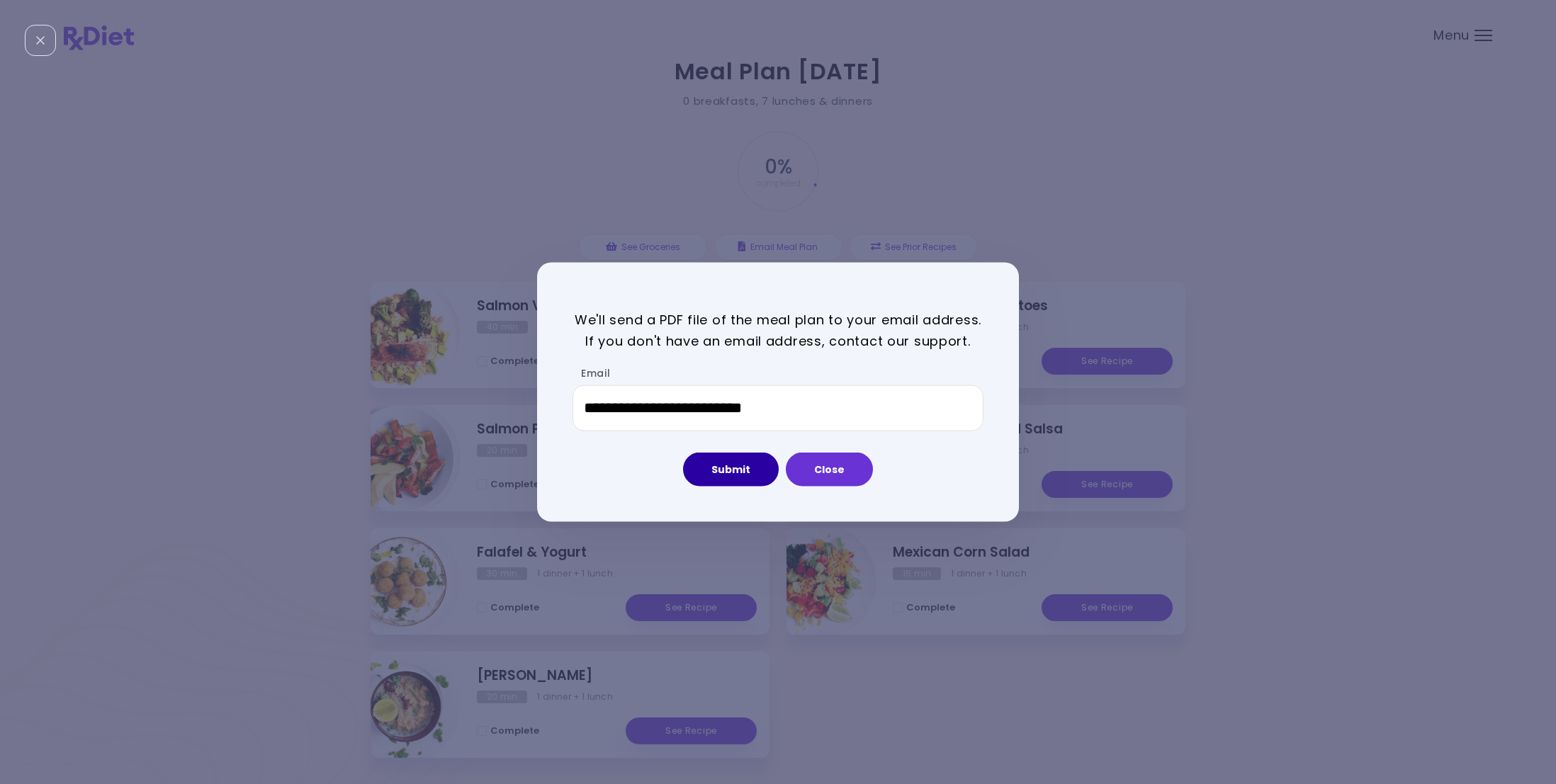
click at [736, 470] on button "Submit" at bounding box center [731, 469] width 96 height 34
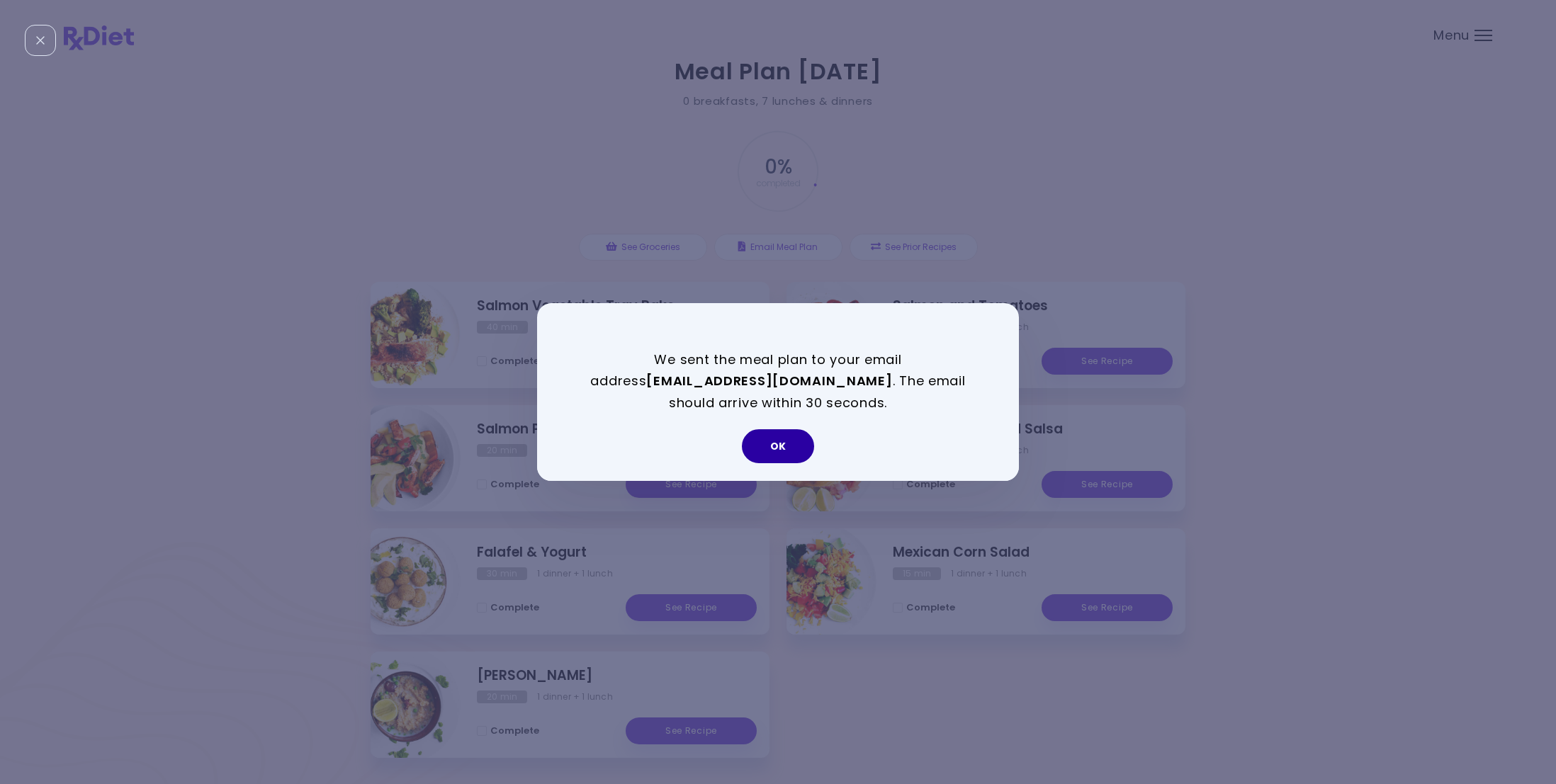
click at [793, 444] on button "OK" at bounding box center [777, 446] width 72 height 34
